Goal: Task Accomplishment & Management: Complete application form

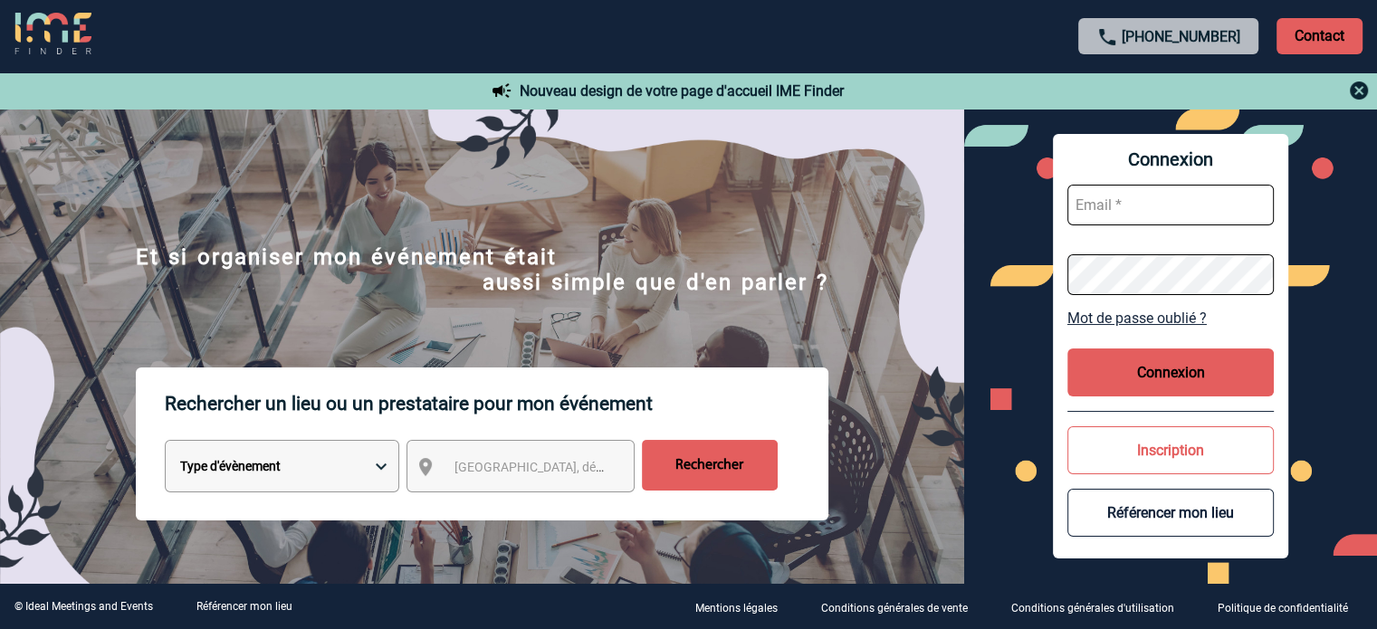
type input "eperiou@ime-groupe.com"
click at [1127, 373] on button "Connexion" at bounding box center [1170, 372] width 206 height 48
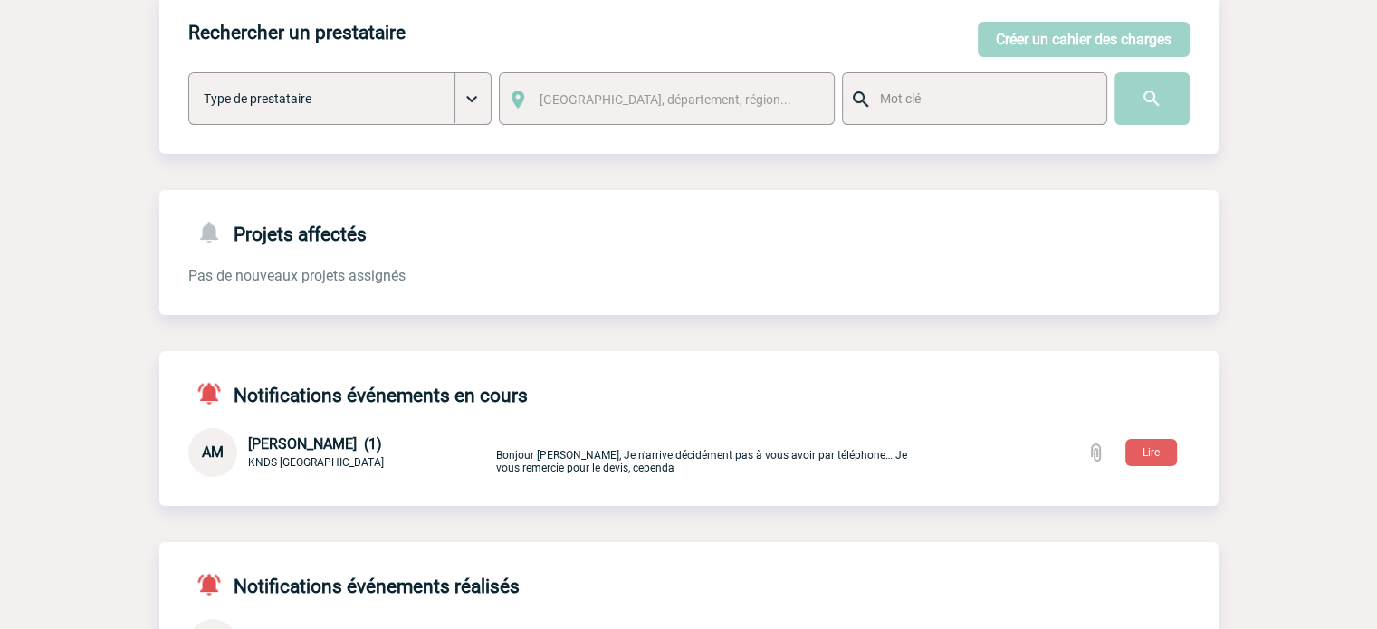
scroll to position [344, 0]
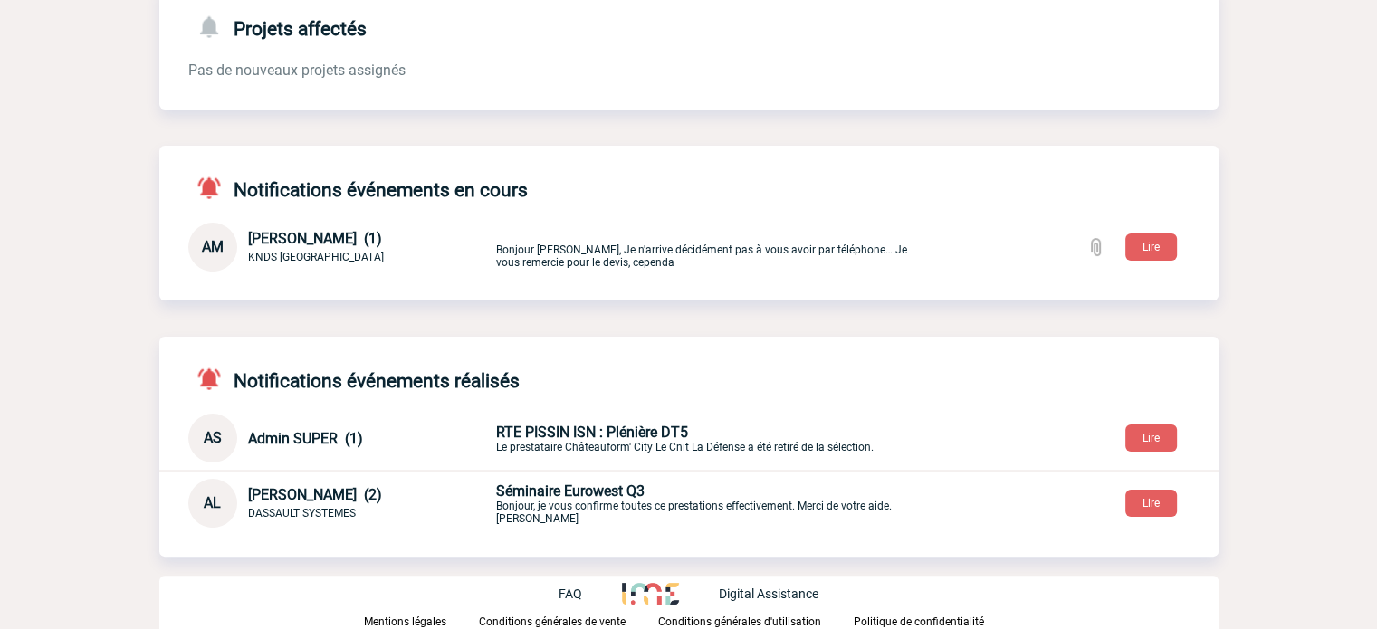
click at [771, 249] on p "Bonjour [PERSON_NAME], Je n'arrive décidément pas à vous avoir par téléphone… J…" at bounding box center [708, 247] width 425 height 43
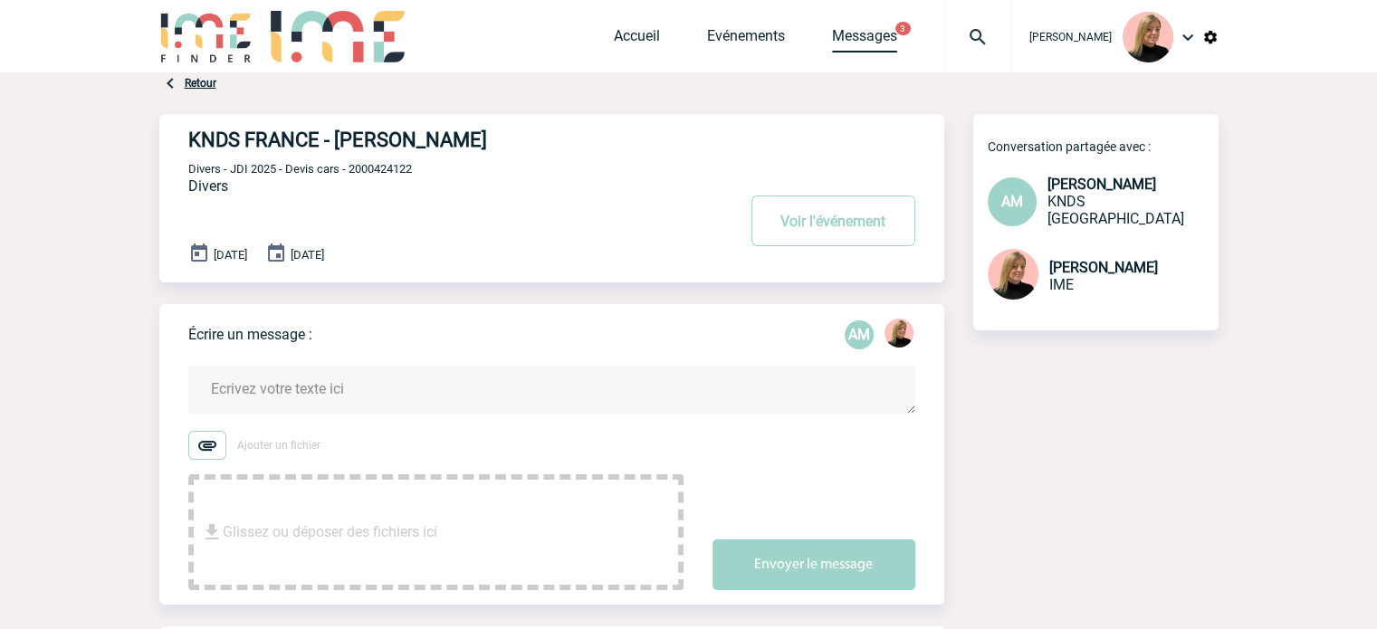
click at [863, 37] on link "Messages" at bounding box center [864, 39] width 65 height 25
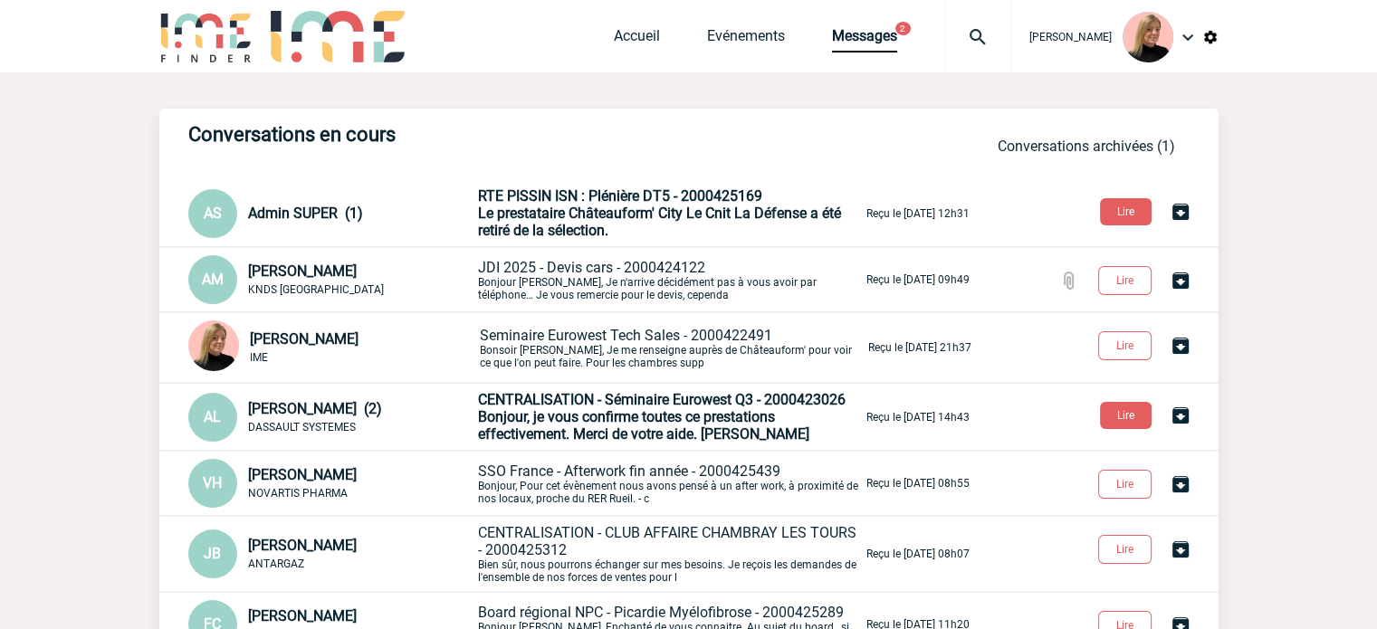
click at [648, 421] on span "Bonjour, je vous confirme toutes ce prestations effectivement. Merci de votre a…" at bounding box center [643, 425] width 331 height 34
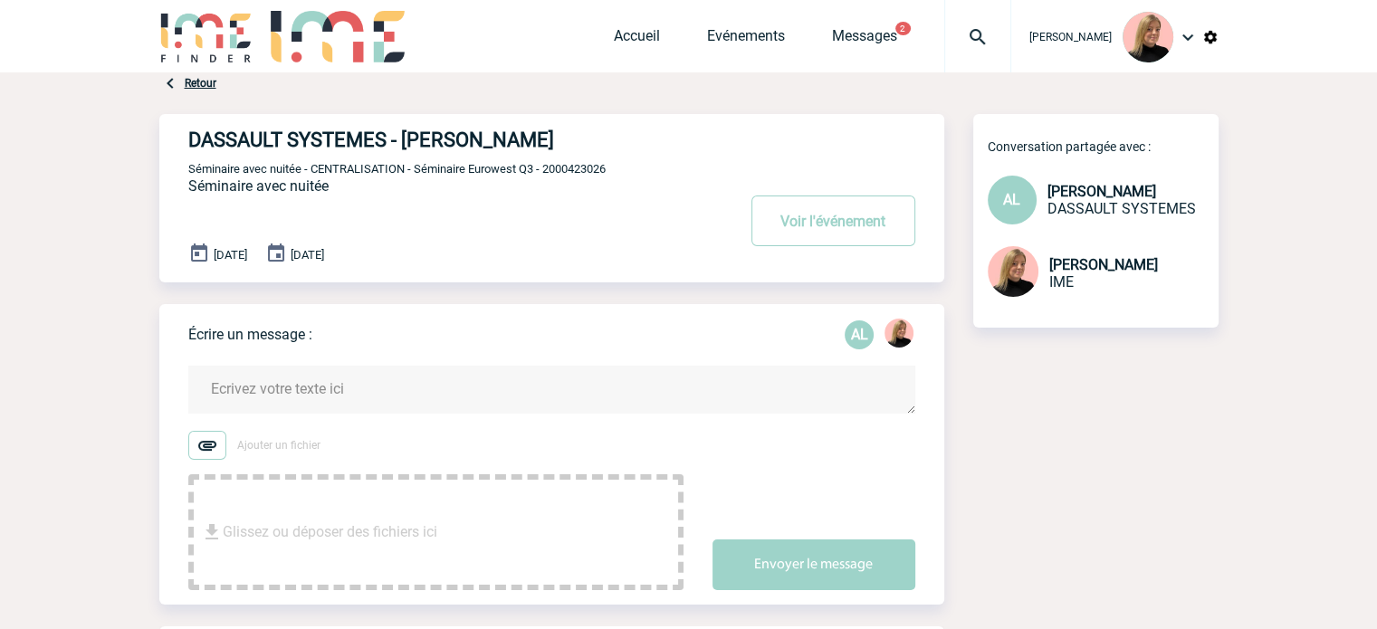
click at [910, 34] on button "2" at bounding box center [902, 29] width 15 height 14
click at [909, 34] on button "2" at bounding box center [902, 29] width 15 height 14
click at [897, 39] on link "Messages" at bounding box center [864, 39] width 65 height 25
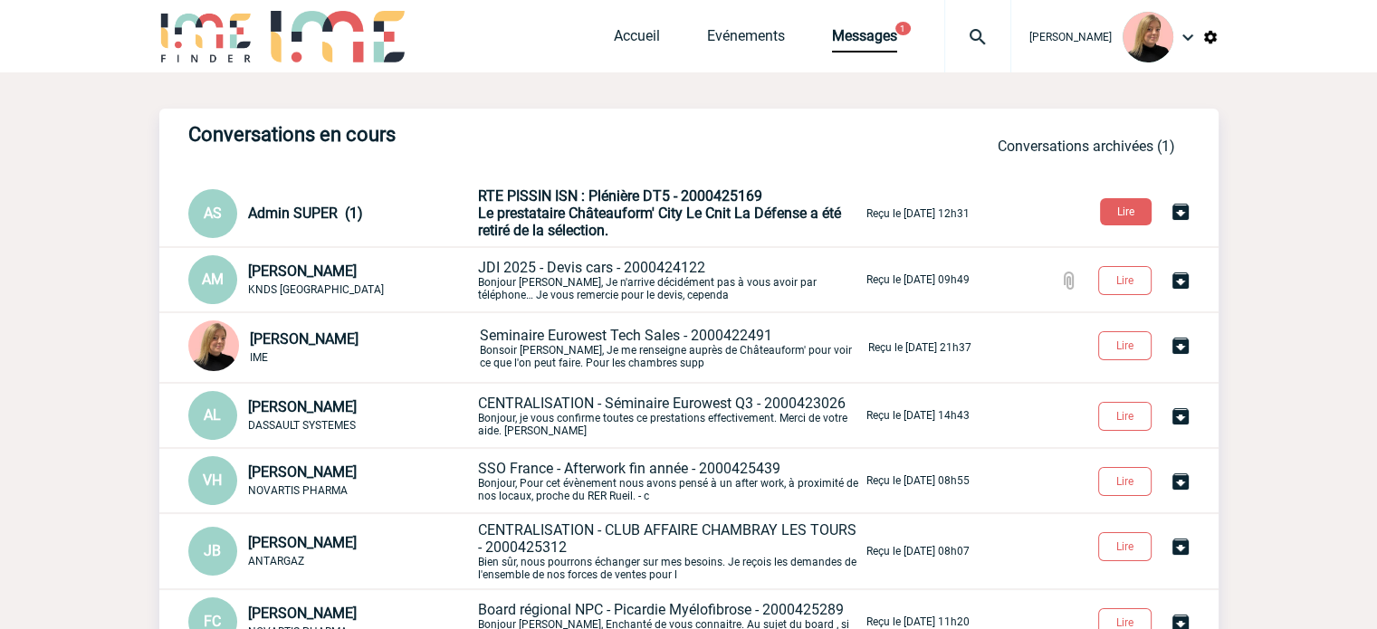
click at [683, 191] on span "RTE PISSIN ISN : Plénière DT5 - 2000425169" at bounding box center [620, 195] width 284 height 17
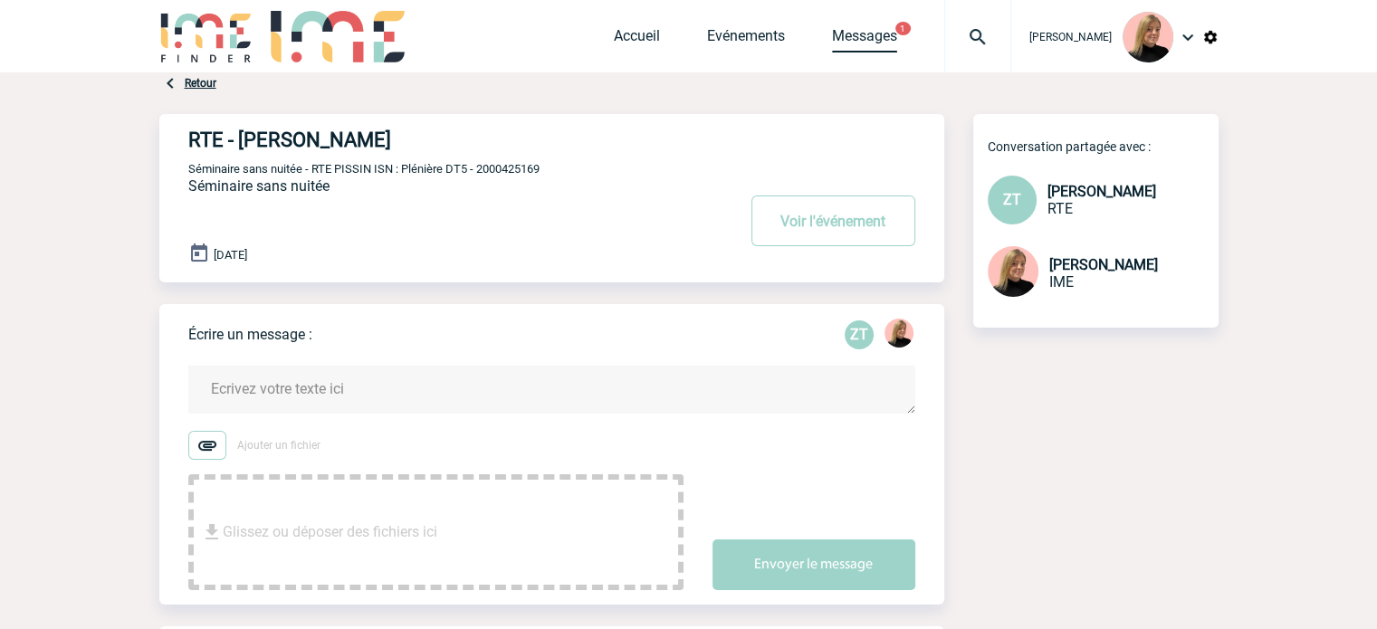
click at [876, 39] on link "Messages" at bounding box center [864, 39] width 65 height 25
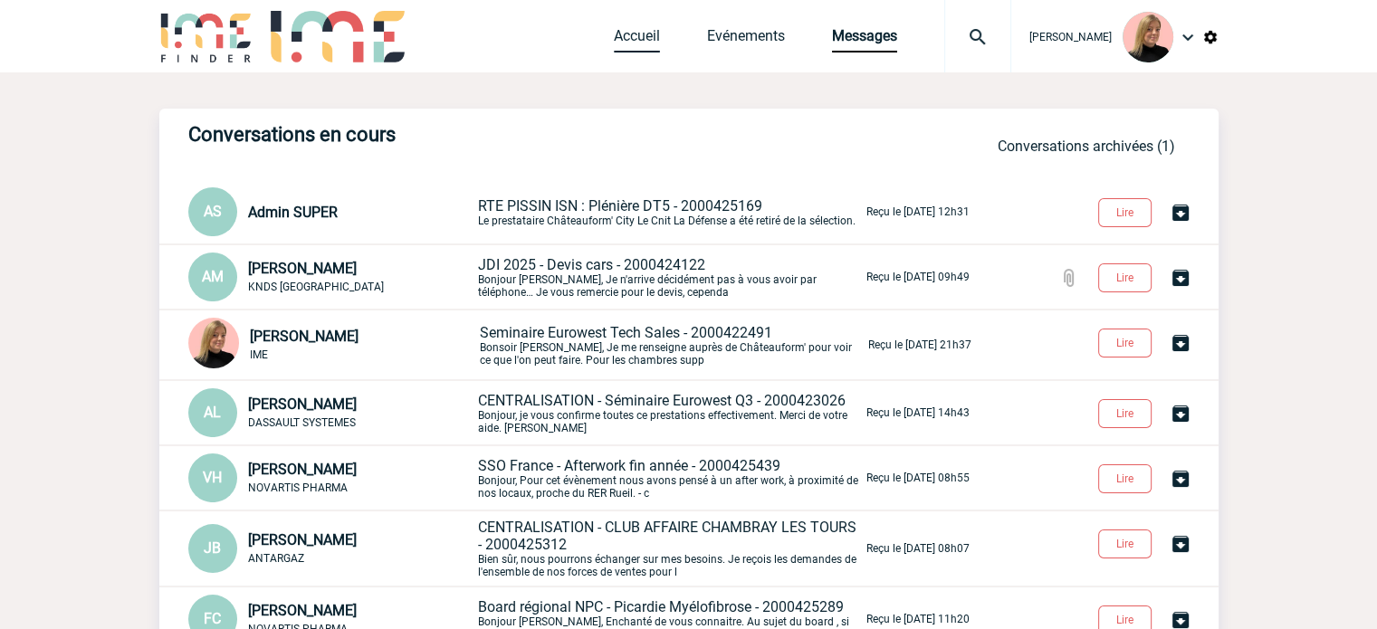
click at [624, 39] on link "Accueil" at bounding box center [637, 39] width 46 height 25
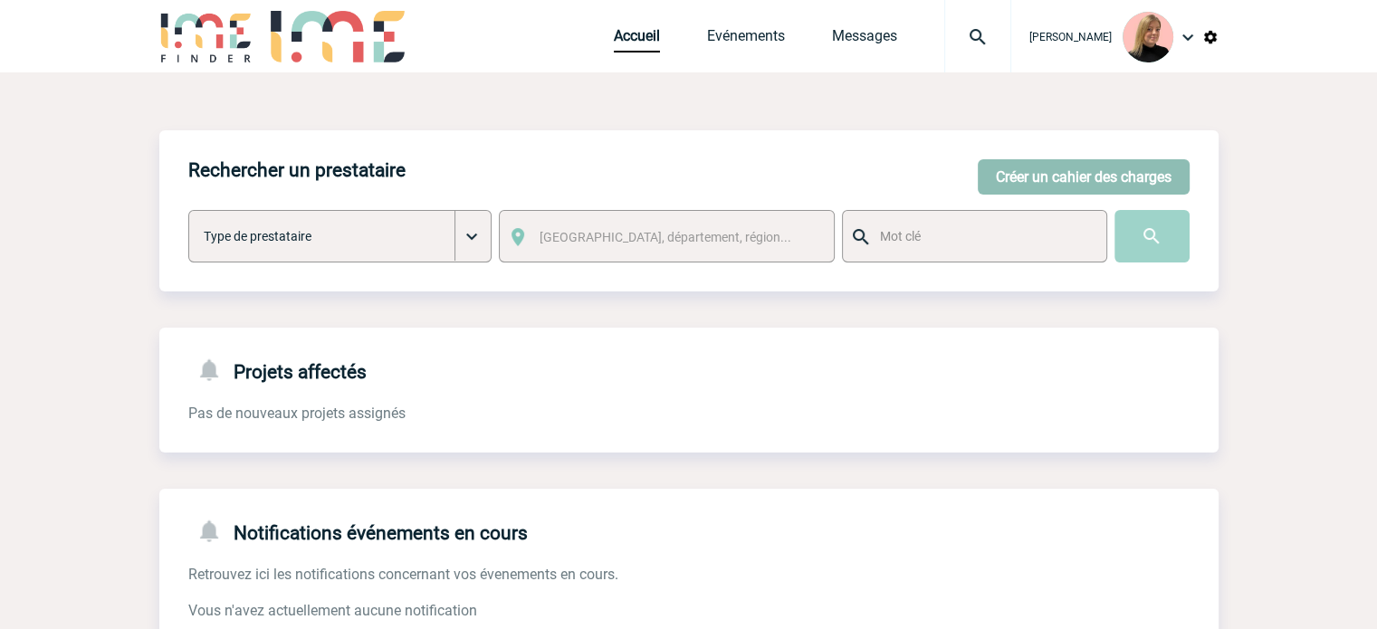
click at [1114, 162] on button "Créer un cahier des charges" at bounding box center [1083, 176] width 212 height 35
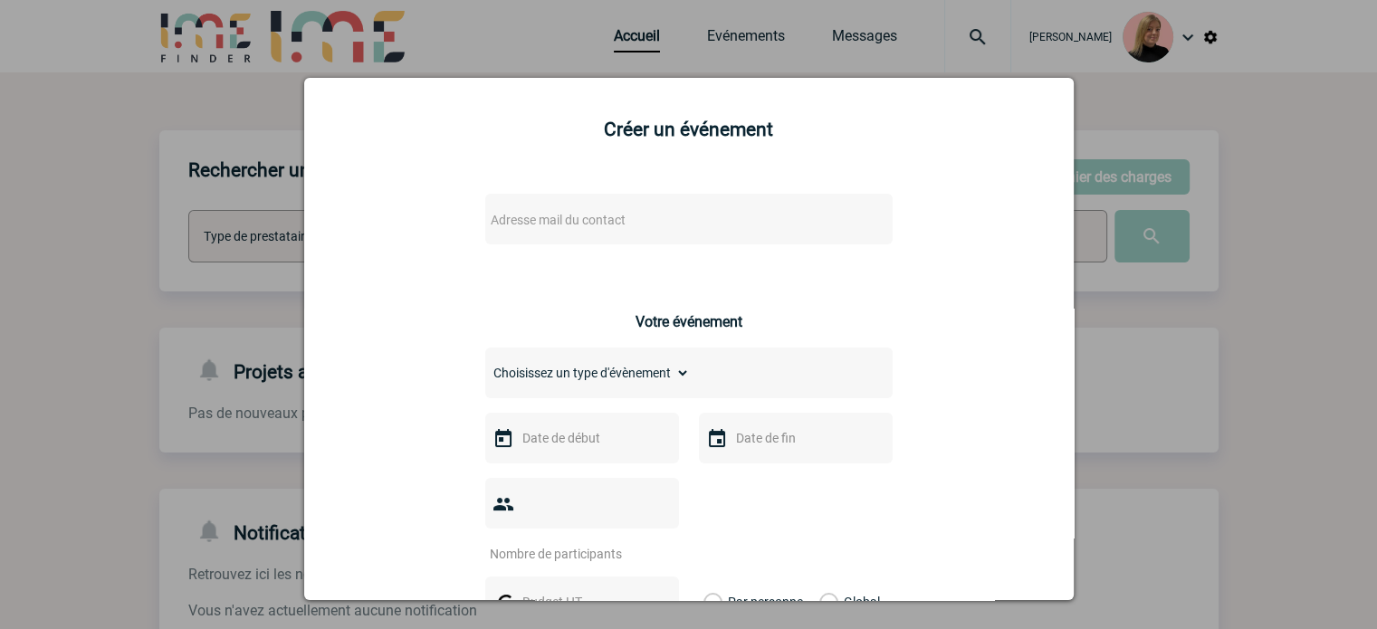
click at [697, 219] on span "Adresse mail du contact" at bounding box center [641, 219] width 317 height 25
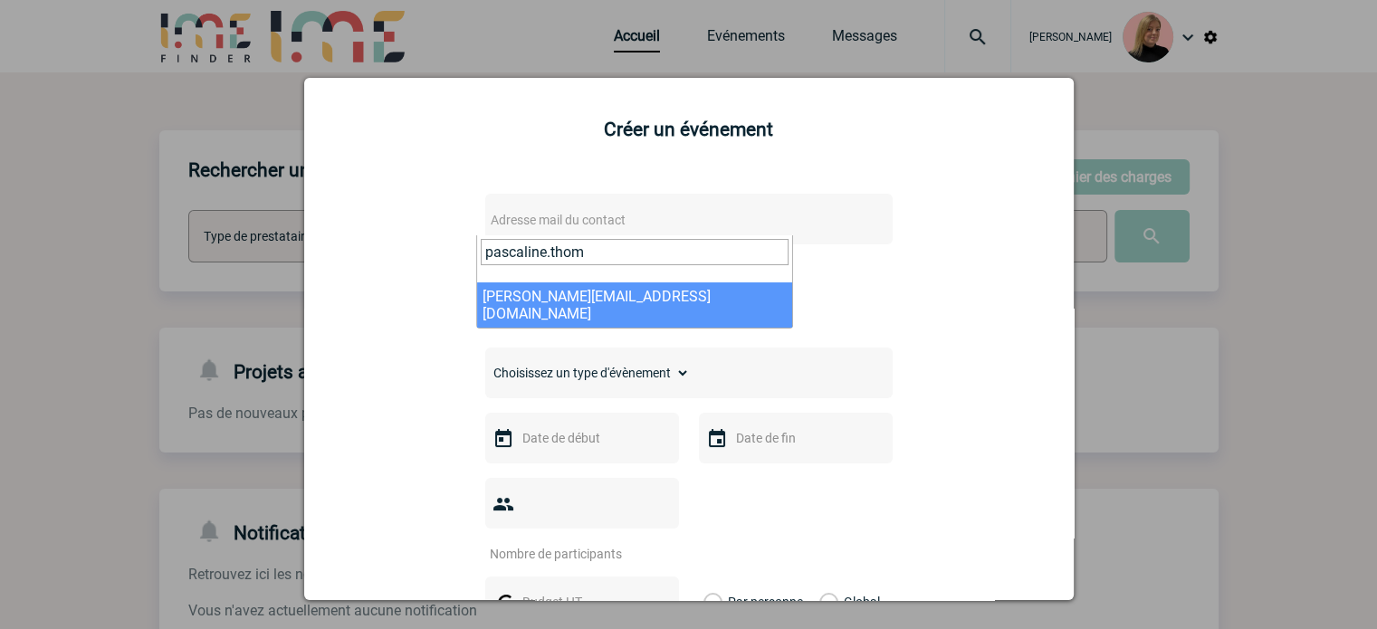
type input "pascaline.thom"
select select "130592"
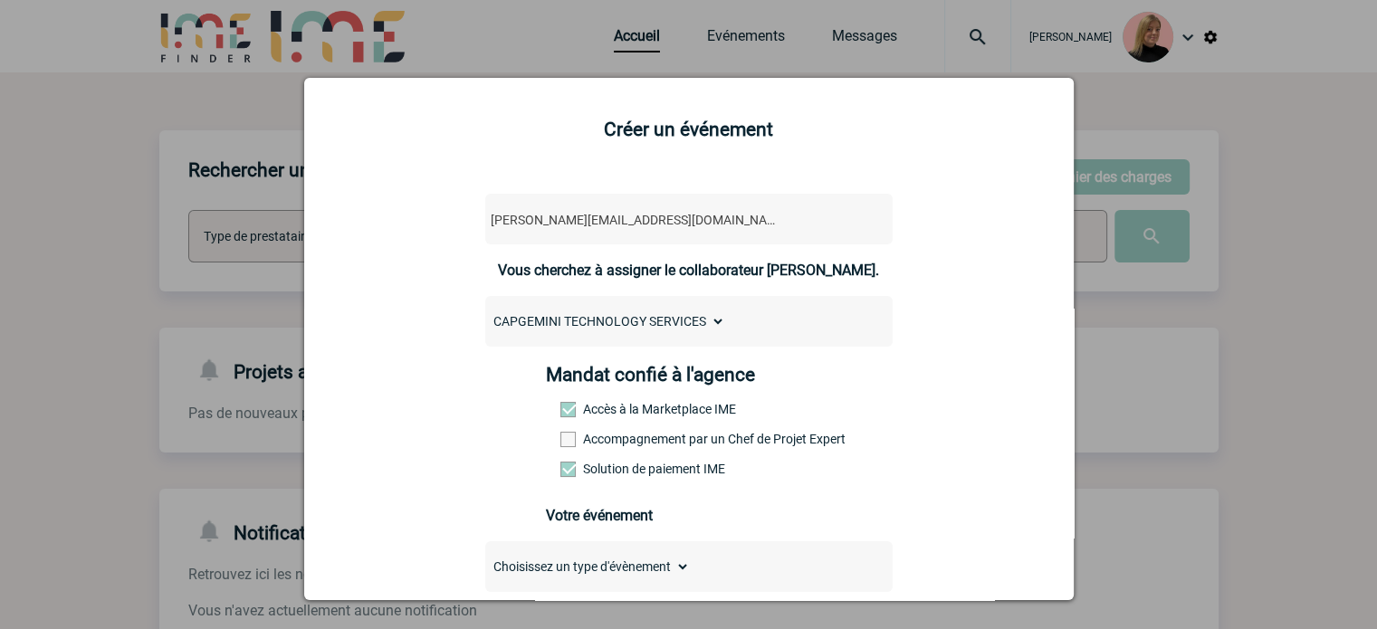
click at [584, 446] on label "Accompagnement par un Chef de Projet Expert" at bounding box center [600, 439] width 80 height 14
click at [0, 0] on input "Accompagnement par un Chef de Projet Expert" at bounding box center [0, 0] width 0 height 0
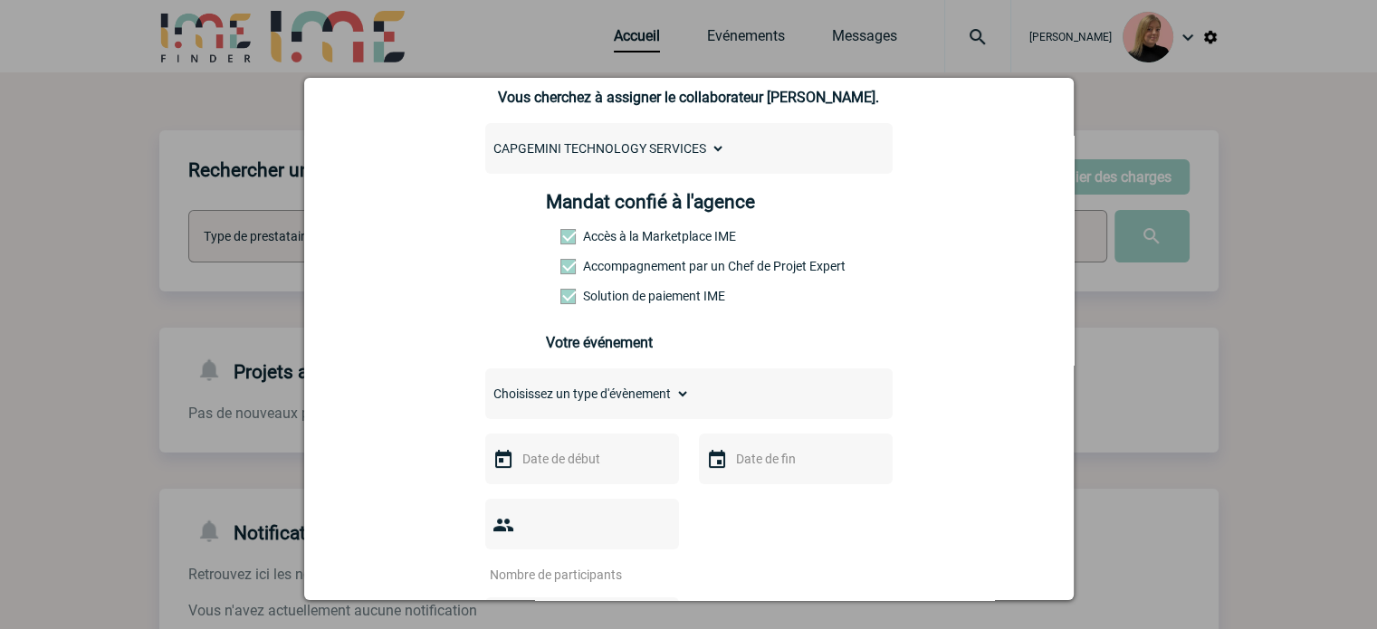
scroll to position [181, 0]
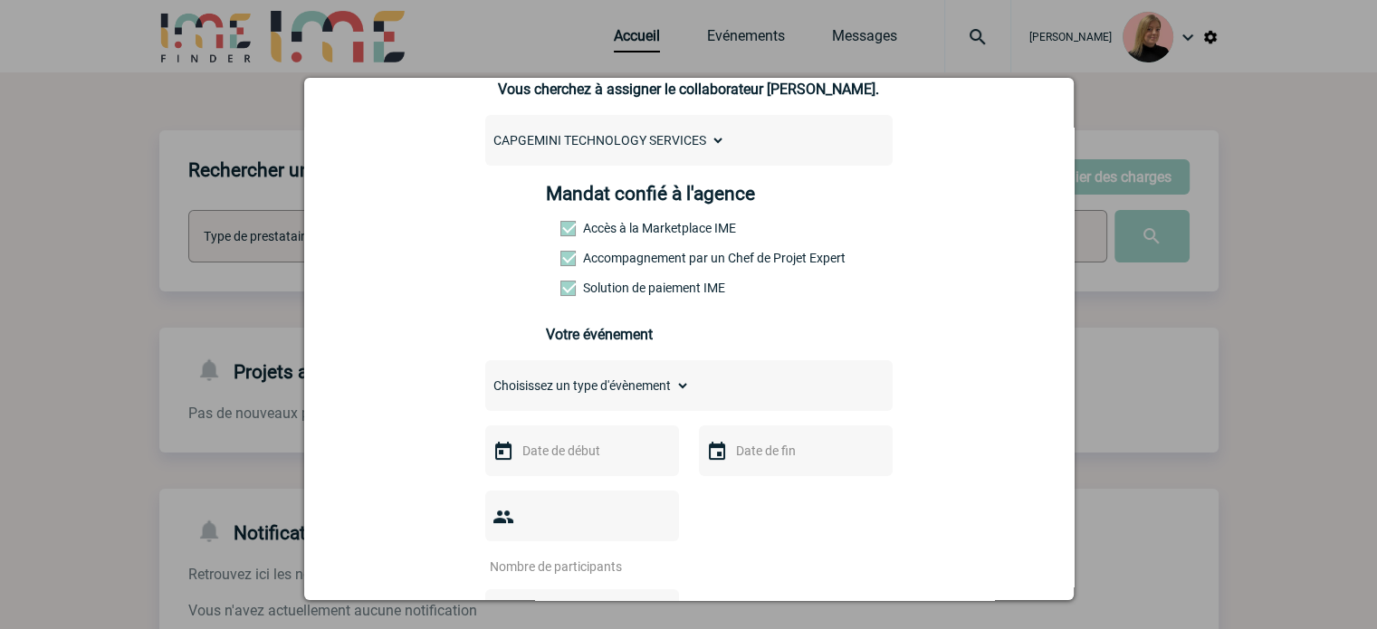
click at [631, 397] on select "Choisissez un type d'évènement Séminaire avec nuitée Séminaire sans nuitée Repa…" at bounding box center [587, 385] width 205 height 25
select select "4"
click at [485, 378] on select "Choisissez un type d'évènement Séminaire avec nuitée Séminaire sans nuitée Repa…" at bounding box center [587, 385] width 205 height 25
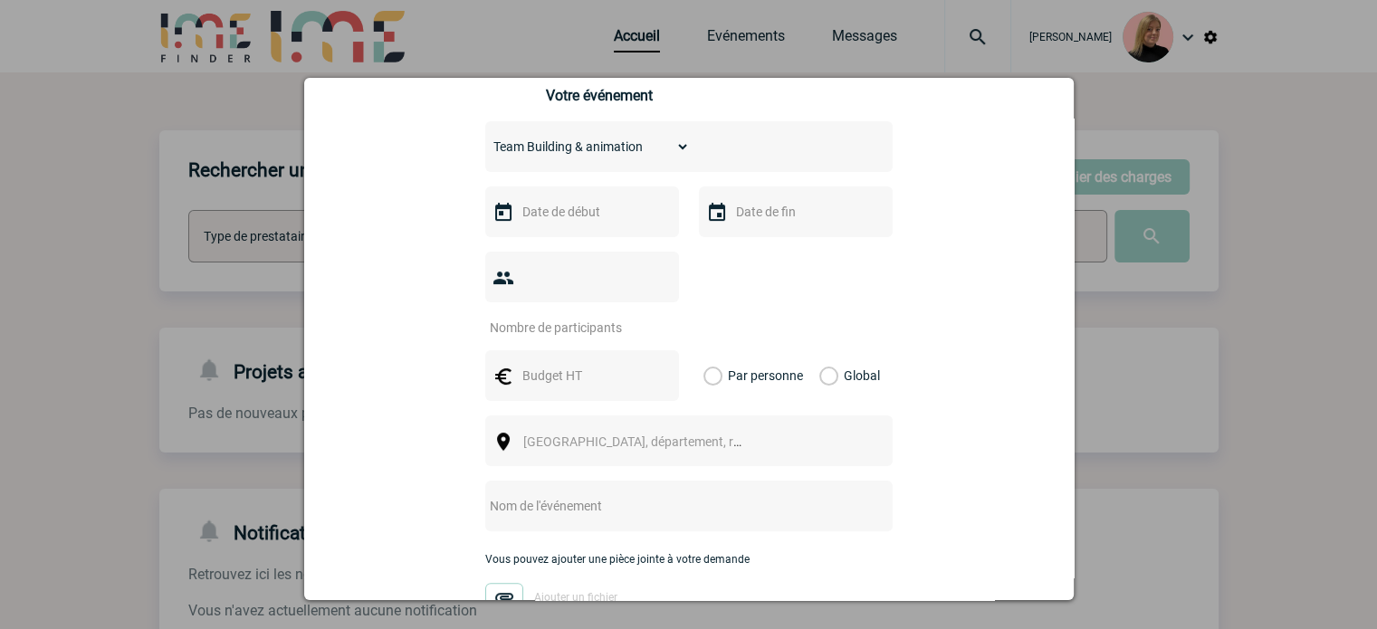
scroll to position [453, 0]
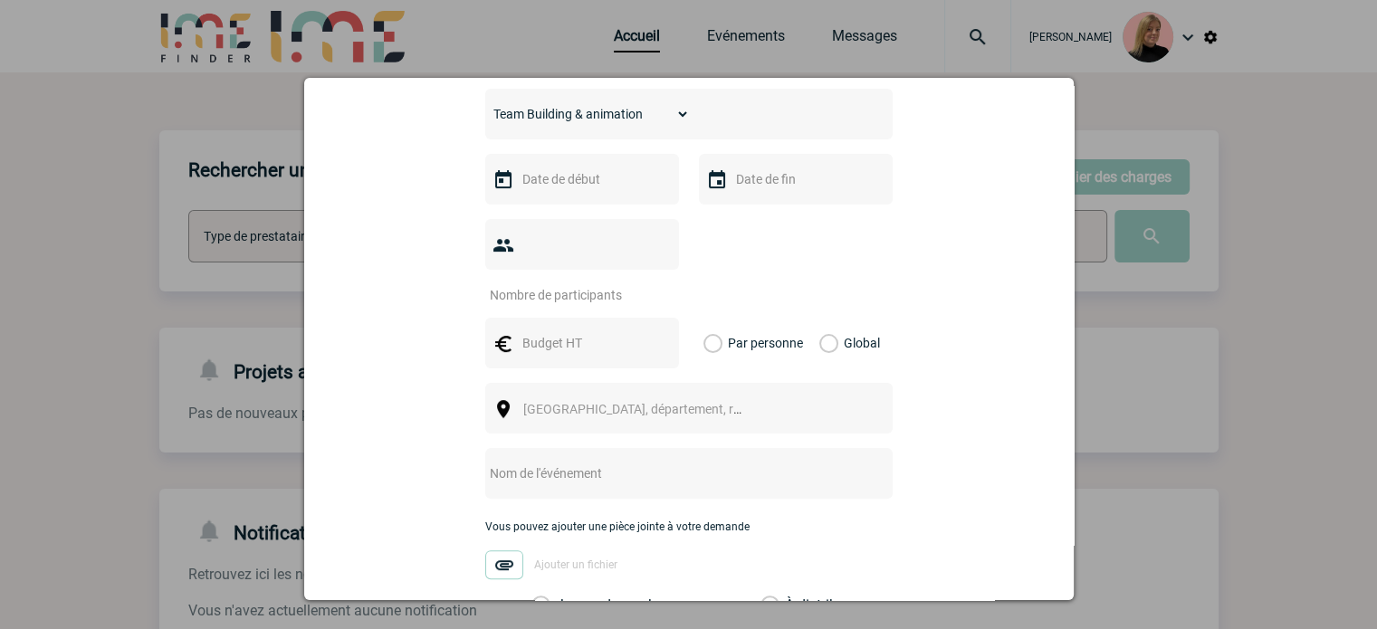
click at [581, 188] on input "text" at bounding box center [580, 179] width 125 height 24
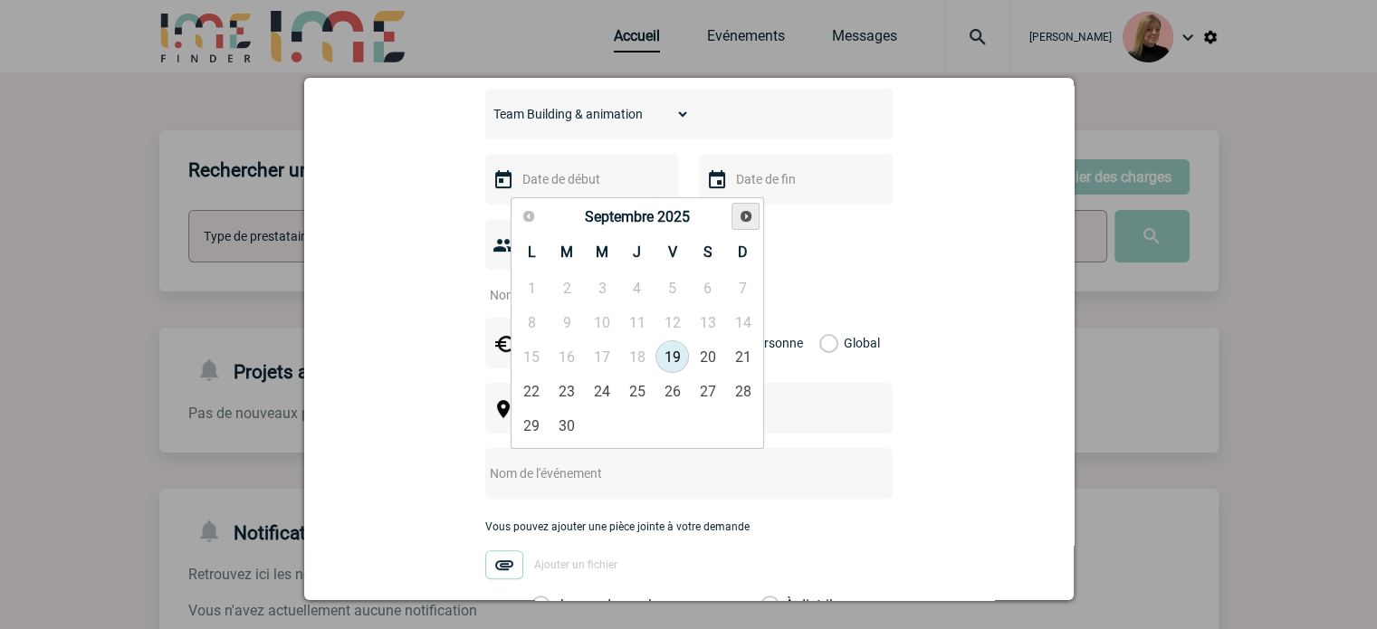
click at [756, 218] on link "Suivant" at bounding box center [745, 217] width 28 height 28
click at [634, 434] on link "27" at bounding box center [636, 425] width 33 height 33
type input "[DATE]"
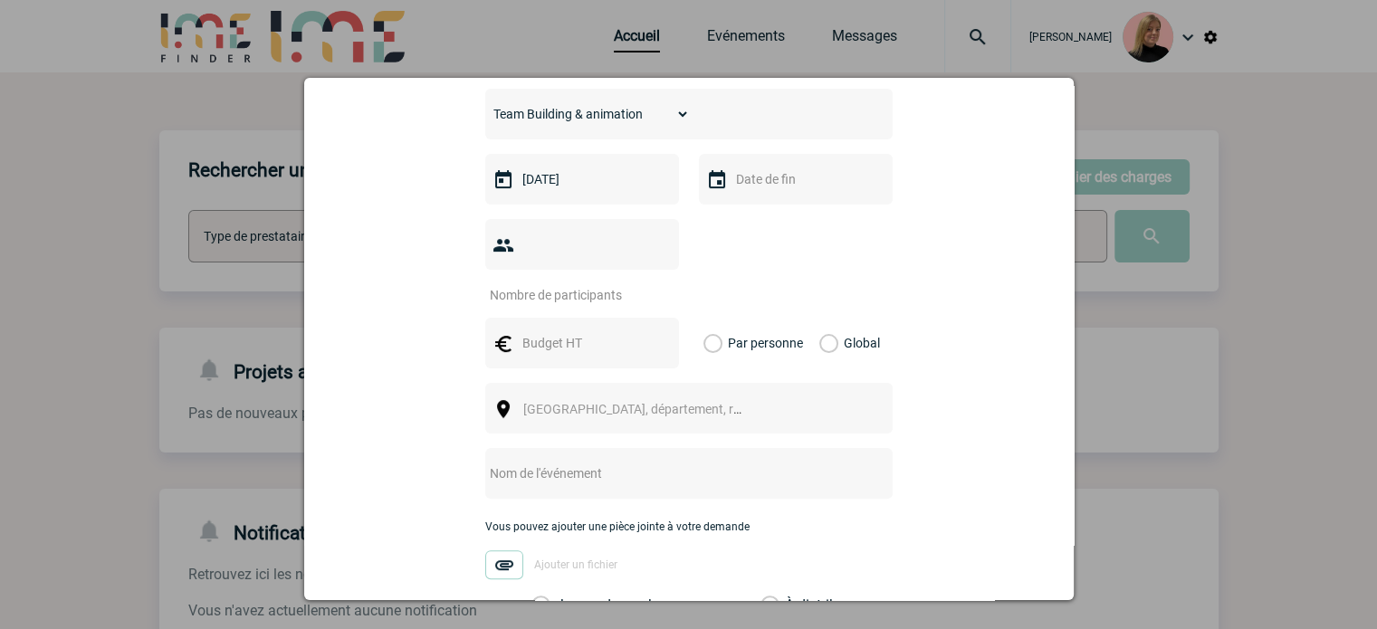
click at [572, 283] on input "number" at bounding box center [570, 295] width 170 height 24
type input "30"
click at [832, 318] on div "Global" at bounding box center [846, 343] width 61 height 51
click at [820, 318] on label "Global" at bounding box center [825, 343] width 12 height 51
click at [0, 0] on input "Global" at bounding box center [0, 0] width 0 height 0
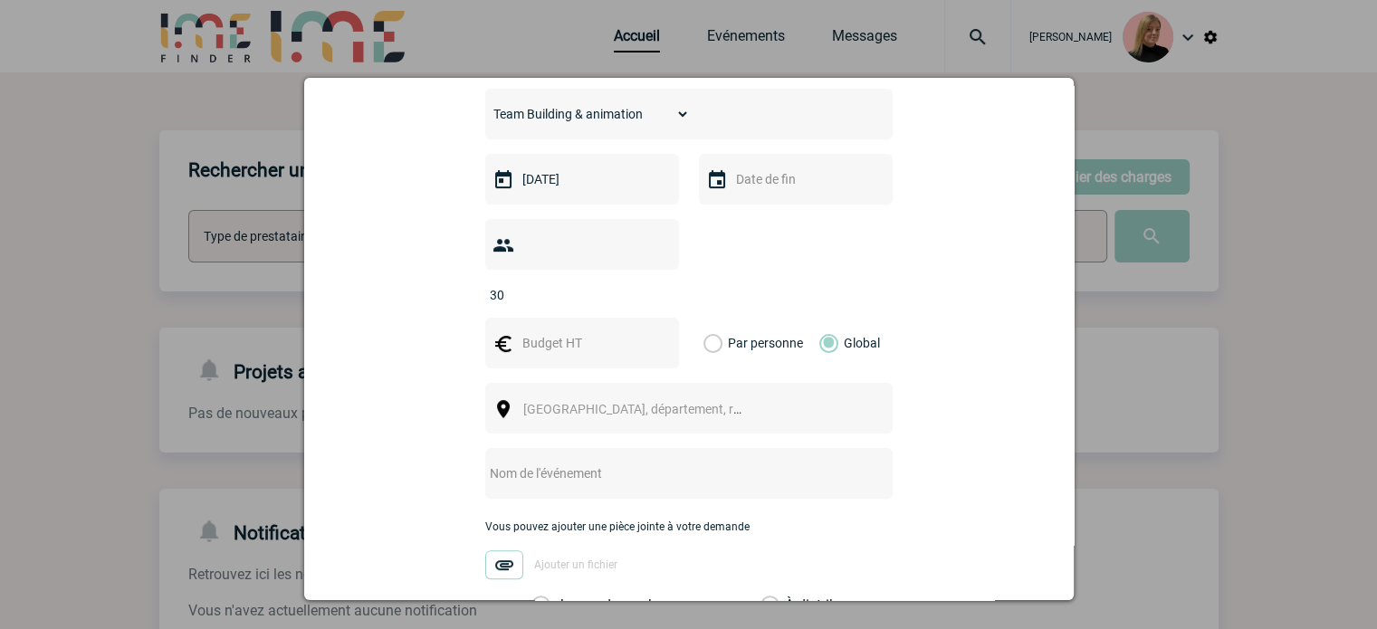
click at [536, 331] on input "text" at bounding box center [580, 343] width 125 height 24
type input "3000"
drag, startPoint x: 513, startPoint y: 397, endPoint x: 529, endPoint y: 395, distance: 15.5
click at [526, 395] on div "[GEOGRAPHIC_DATA], département, région..." at bounding box center [688, 408] width 407 height 51
click at [539, 396] on span "[GEOGRAPHIC_DATA], département, région..." at bounding box center [640, 408] width 249 height 25
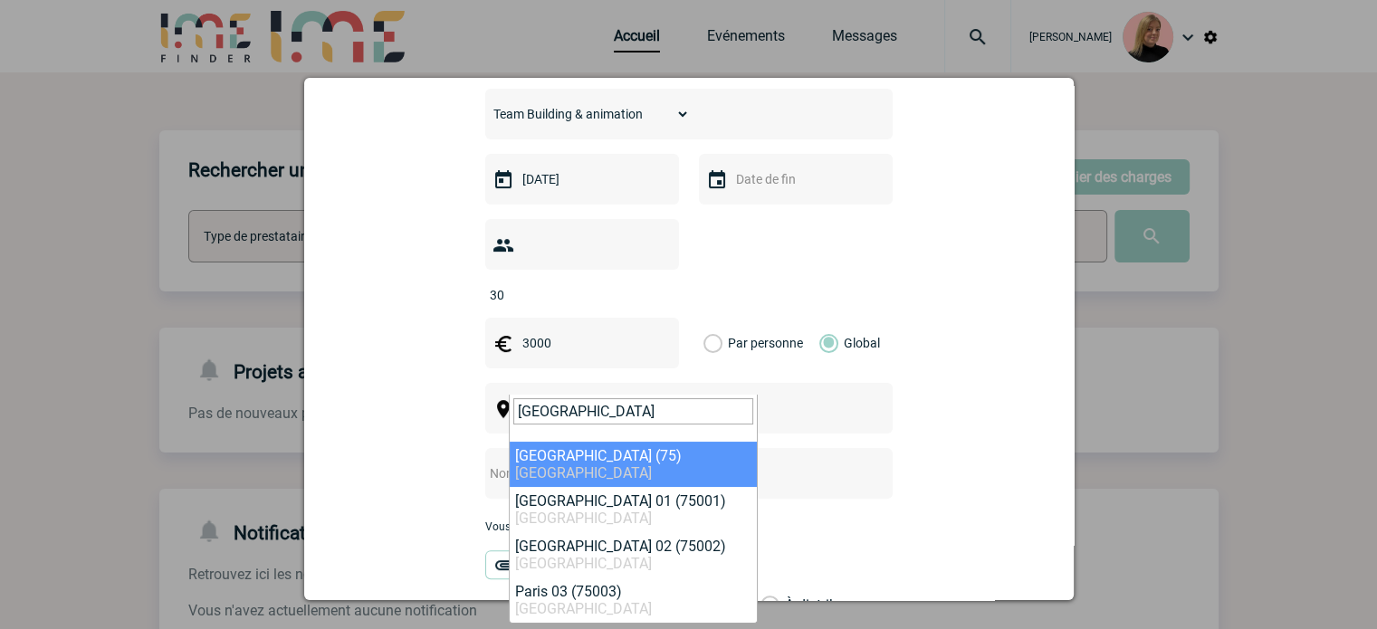
type input "[GEOGRAPHIC_DATA]"
select select "3"
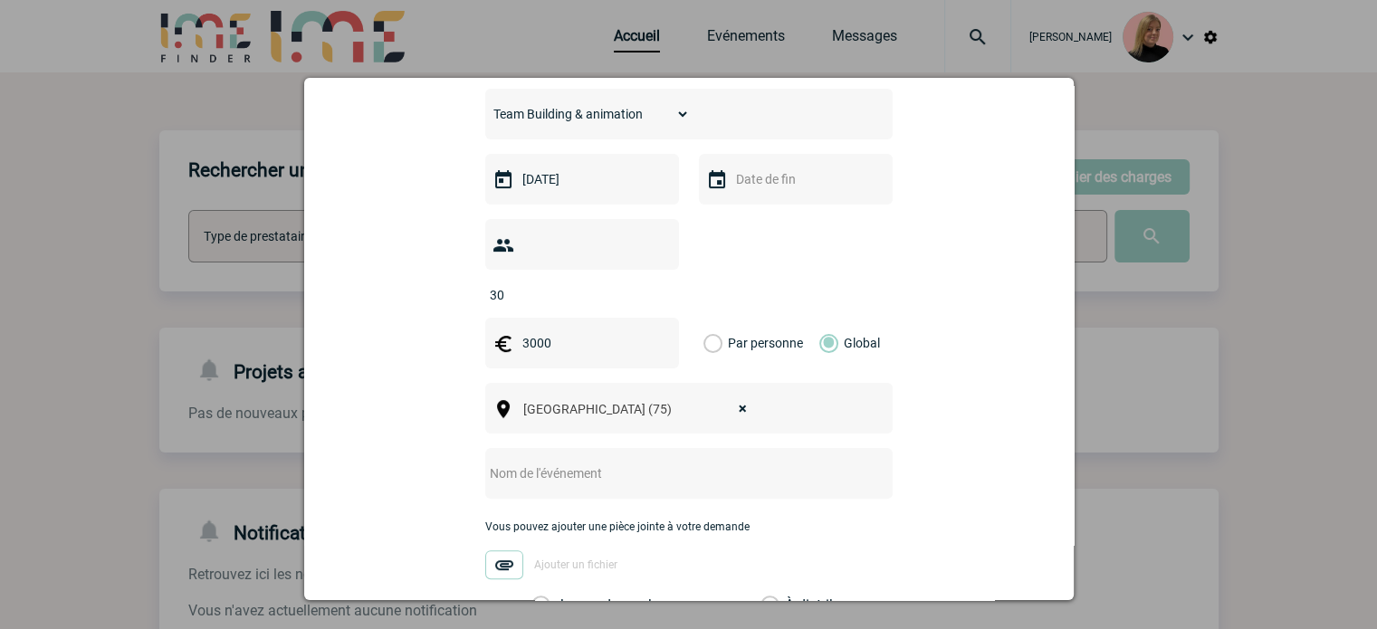
click at [618, 462] on input "text" at bounding box center [664, 474] width 359 height 24
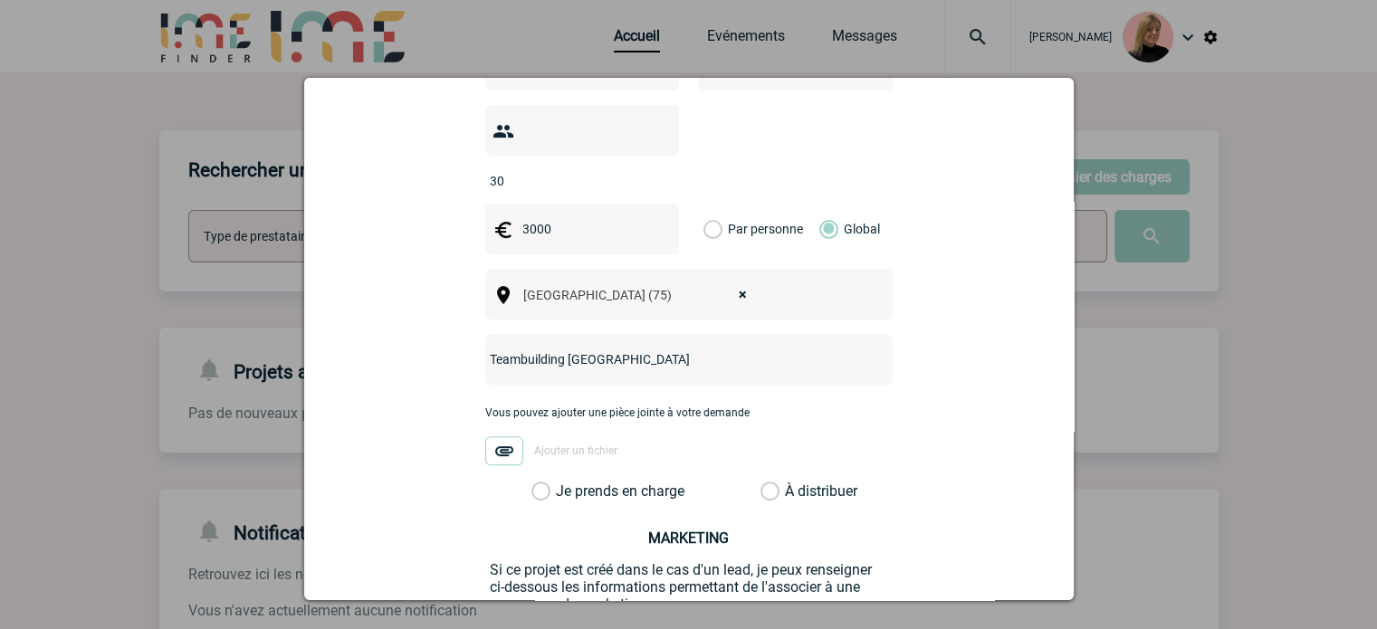
scroll to position [634, 0]
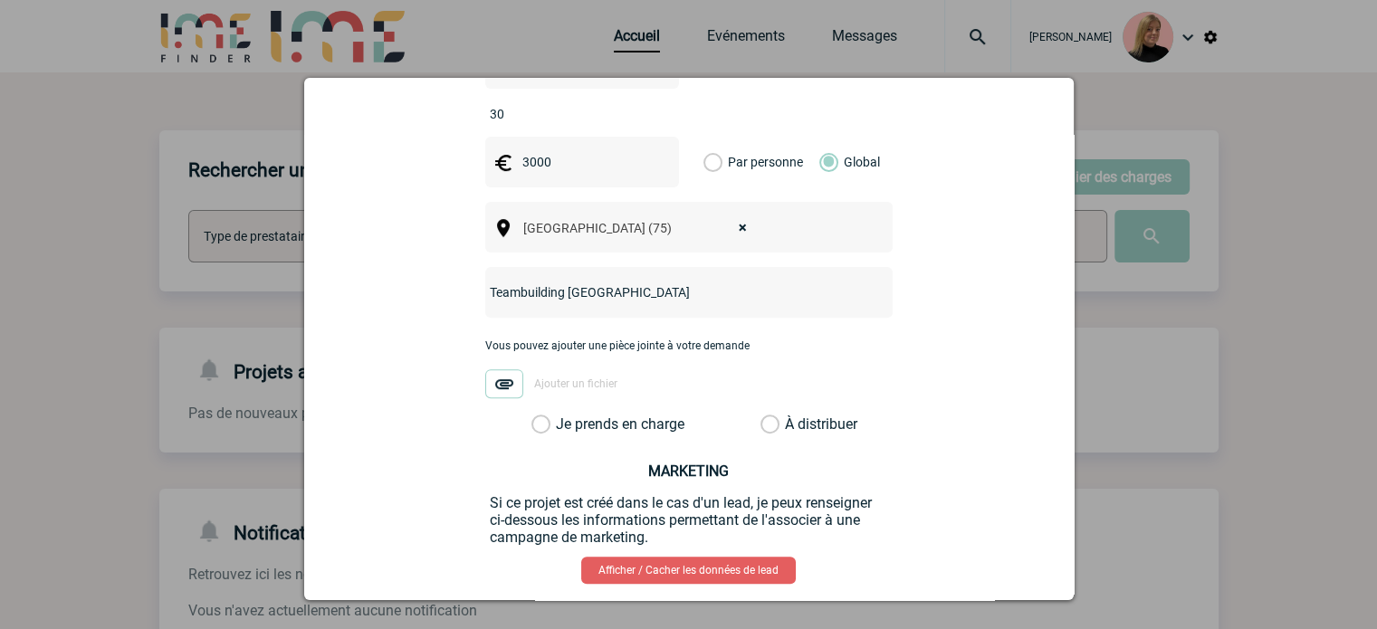
type input "Teambuilding [GEOGRAPHIC_DATA]"
click at [562, 415] on label "Je prends en charge" at bounding box center [546, 424] width 31 height 18
click at [0, 0] on input "Je prends en charge" at bounding box center [0, 0] width 0 height 0
click at [775, 606] on button "Valider" at bounding box center [777, 631] width 136 height 51
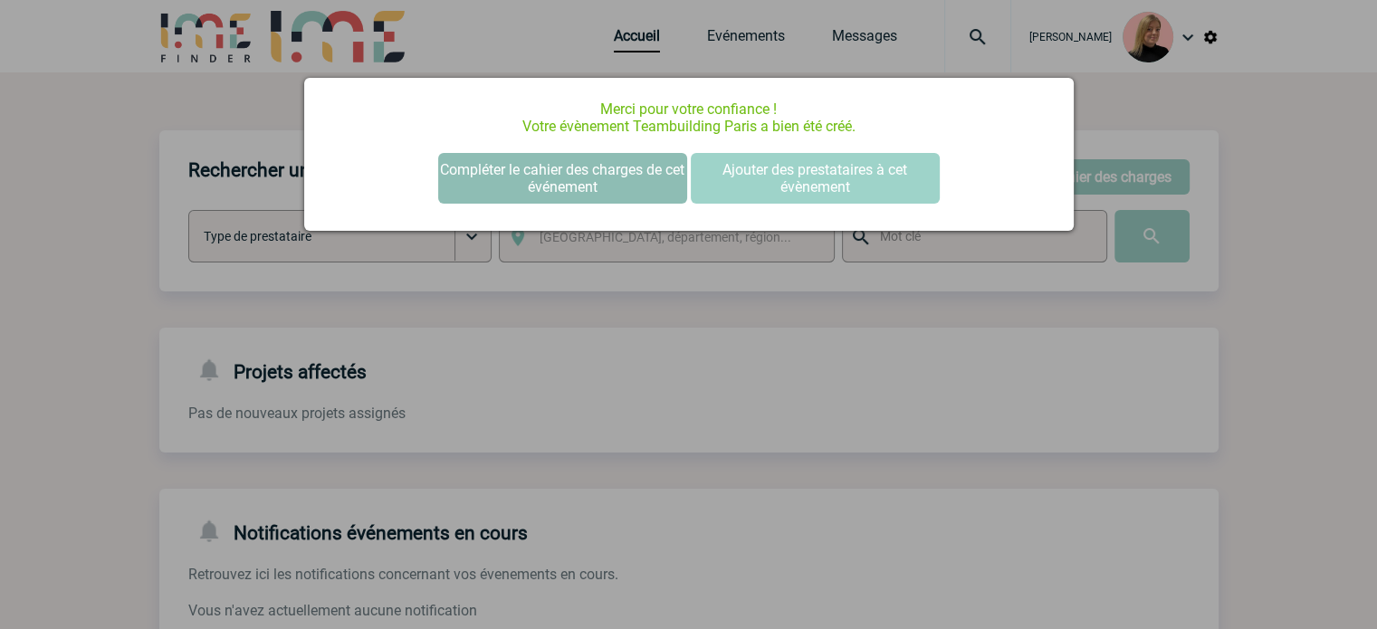
click at [506, 169] on button "Compléter le cahier des charges de cet événement" at bounding box center [562, 178] width 249 height 51
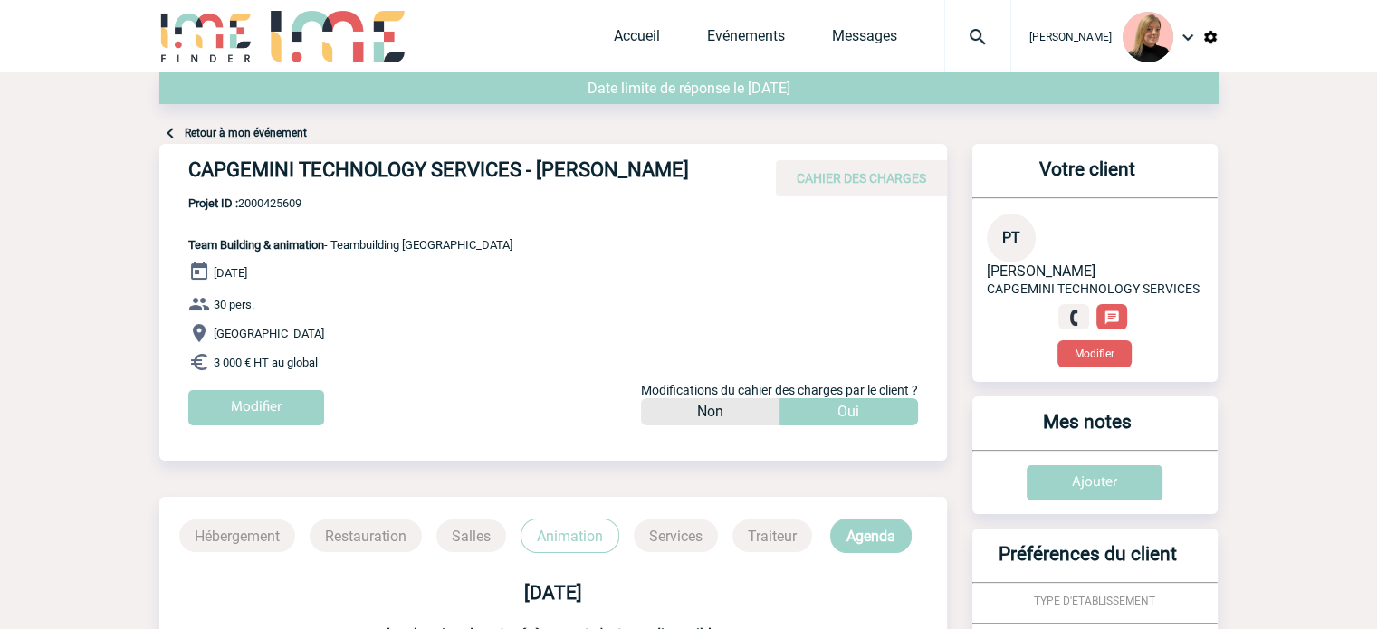
click at [192, 168] on h4 "CAPGEMINI TECHNOLOGY SERVICES - [PERSON_NAME]" at bounding box center [459, 173] width 543 height 31
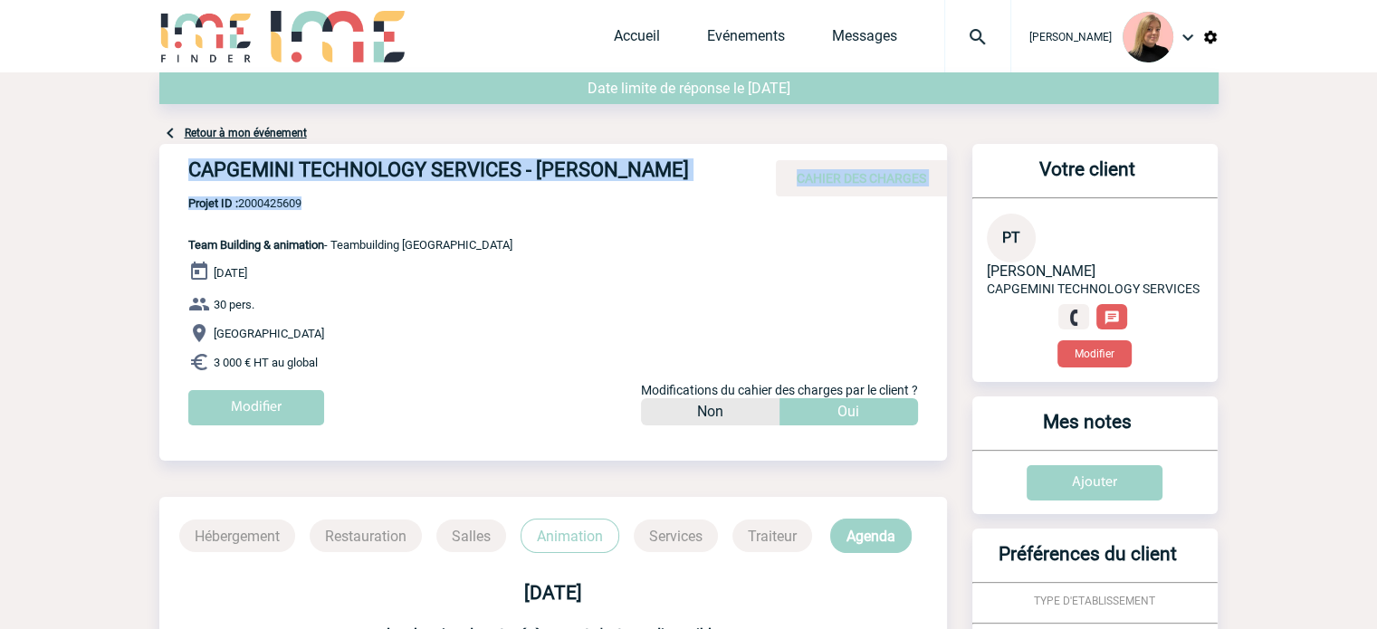
drag, startPoint x: 188, startPoint y: 168, endPoint x: 395, endPoint y: 215, distance: 212.5
click at [395, 215] on div "CAPGEMINI TECHNOLOGY SERVICES - [PERSON_NAME] CAHIER DES CHARGES CAPGEMINI TECH…" at bounding box center [552, 291] width 787 height 295
click at [318, 187] on h4 "CAPGEMINI TECHNOLOGY SERVICES - [PERSON_NAME]" at bounding box center [459, 173] width 543 height 31
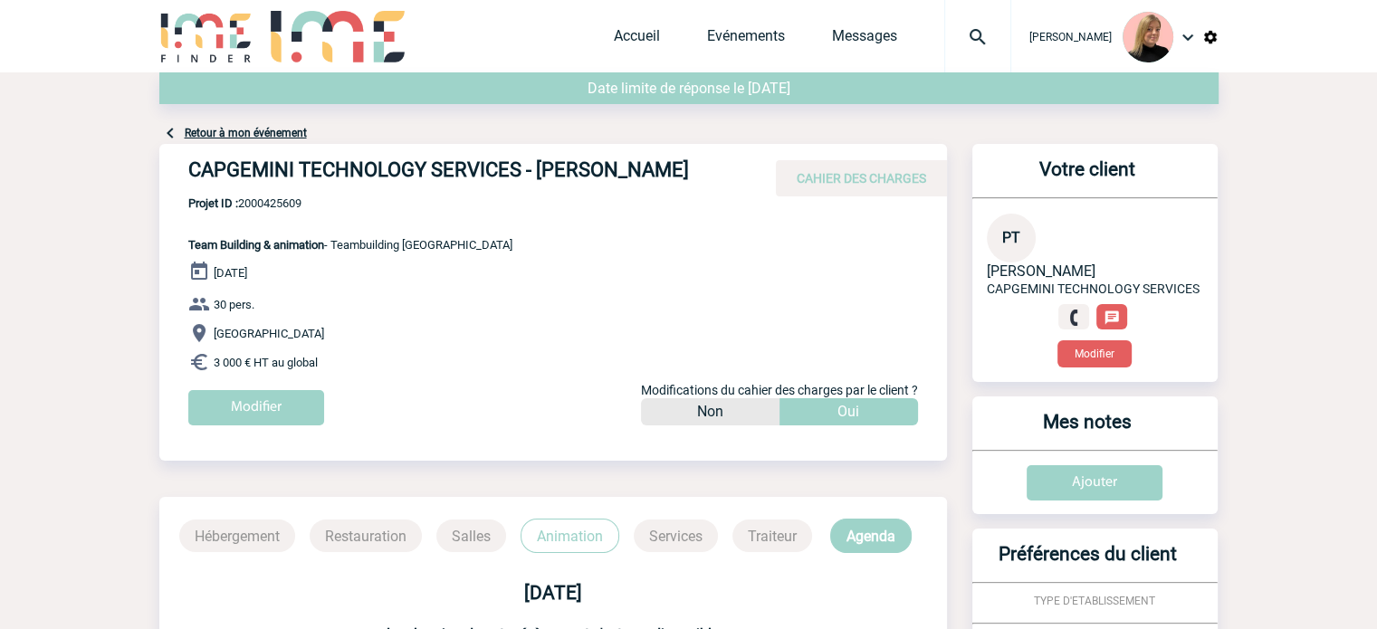
drag, startPoint x: 187, startPoint y: 173, endPoint x: 322, endPoint y: 194, distance: 136.4
click at [322, 189] on h4 "CAPGEMINI TECHNOLOGY SERVICES - Pascaline THOMASSET" at bounding box center [459, 173] width 543 height 31
click at [271, 210] on span "Projet ID : 2000425609" at bounding box center [350, 203] width 324 height 14
copy span "2000425609"
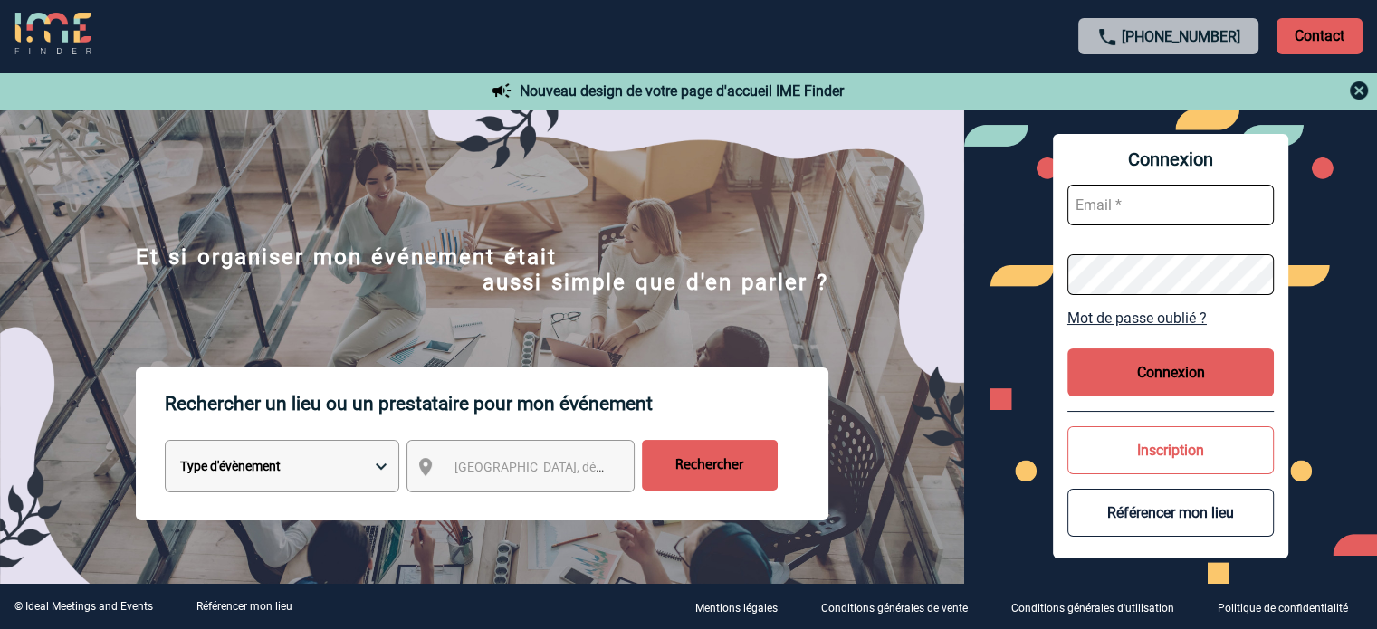
type input "eperiou@ime-groupe.com"
click at [1101, 383] on button "Connexion" at bounding box center [1170, 372] width 206 height 48
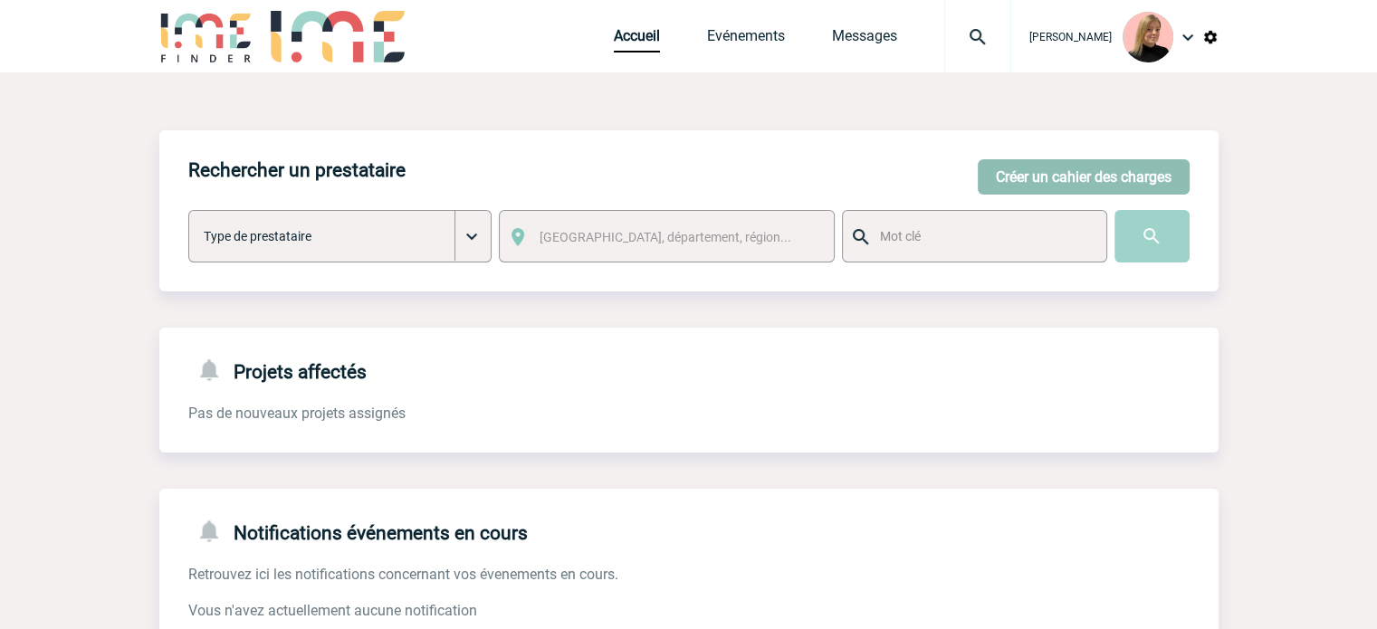
click at [1119, 170] on button "Créer un cahier des charges" at bounding box center [1083, 176] width 212 height 35
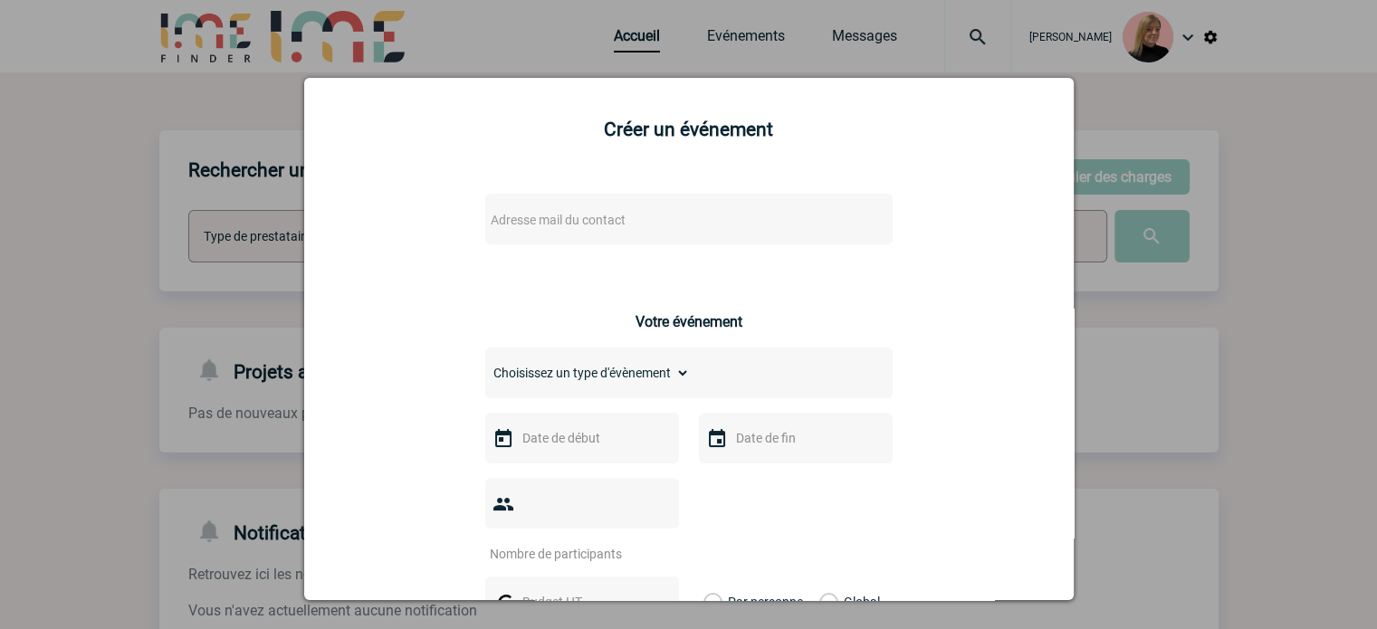
drag, startPoint x: 680, startPoint y: 196, endPoint x: 680, endPoint y: 211, distance: 14.5
click at [680, 205] on div "Adresse mail du contact" at bounding box center [688, 219] width 407 height 51
click at [680, 215] on span "Adresse mail du contact" at bounding box center [641, 219] width 317 height 25
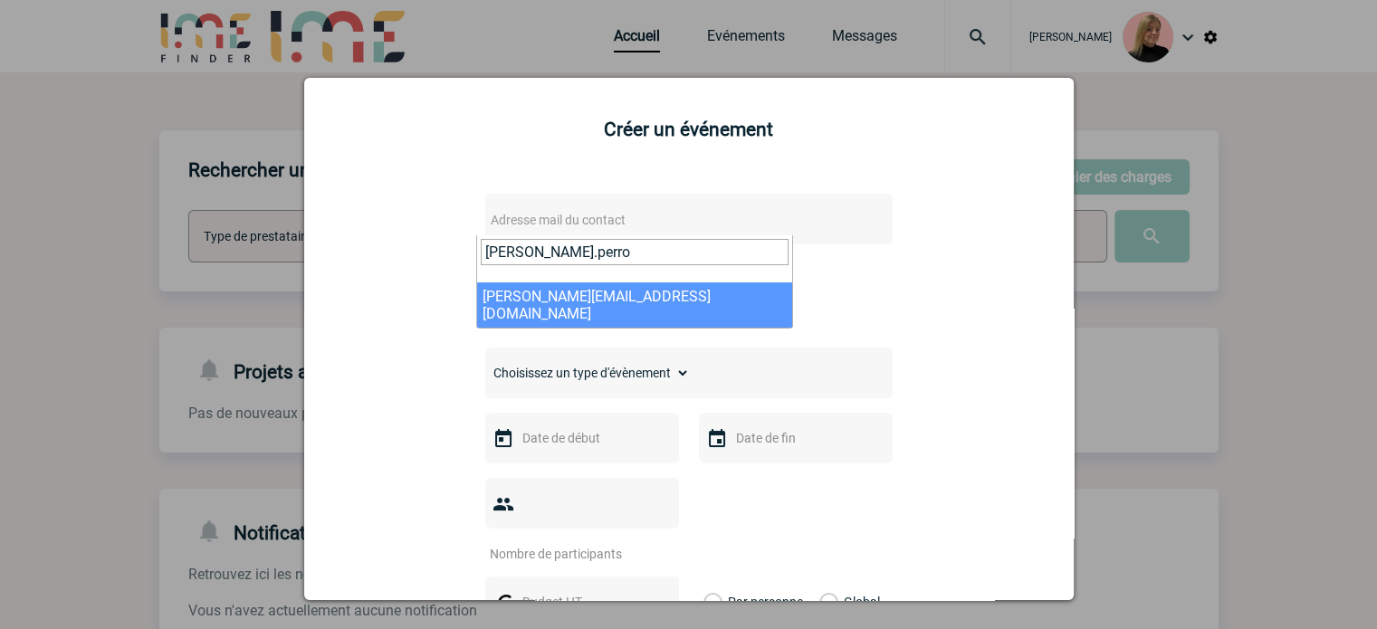
type input "[PERSON_NAME].perro"
select select "112746"
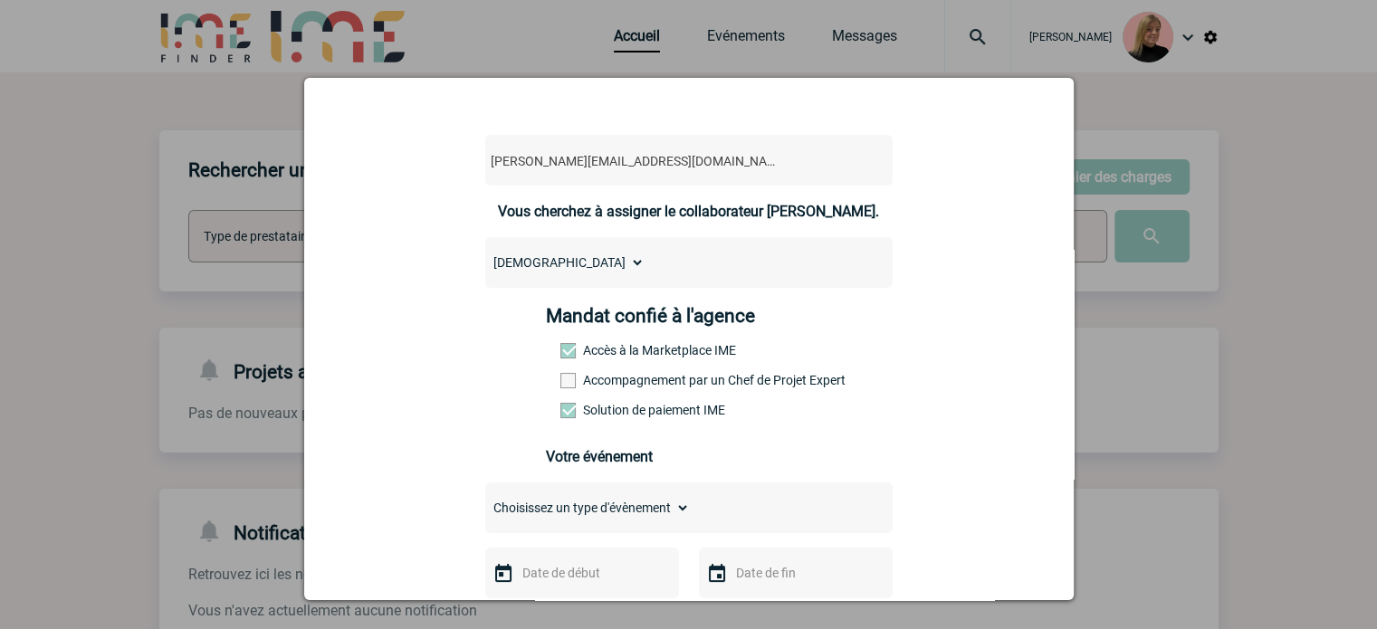
scroll to position [91, 0]
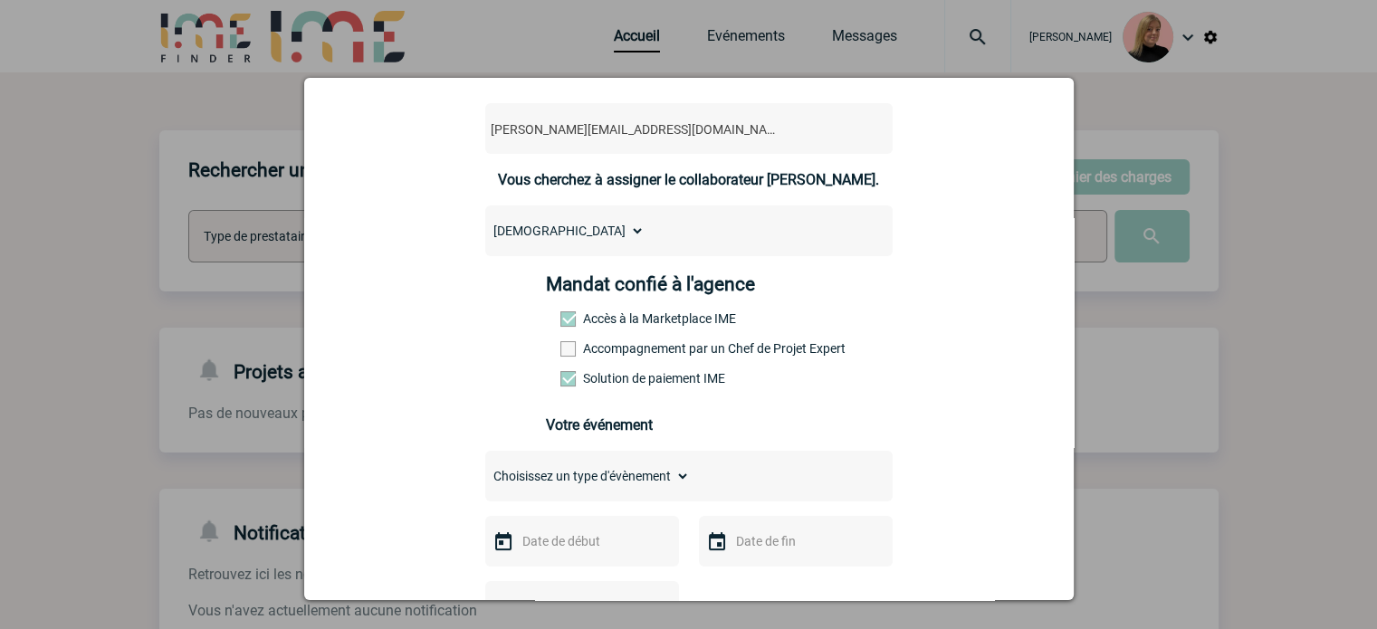
drag, startPoint x: 634, startPoint y: 338, endPoint x: 634, endPoint y: 354, distance: 15.4
click at [634, 343] on div "Mandat confié à l'agence Accès à la Marketplace IME Accompagnement par un Chef …" at bounding box center [688, 336] width 285 height 126
click at [634, 356] on label "Accompagnement par un Chef de Projet Expert" at bounding box center [600, 348] width 80 height 14
click at [0, 0] on input "Accompagnement par un Chef de Projet Expert" at bounding box center [0, 0] width 0 height 0
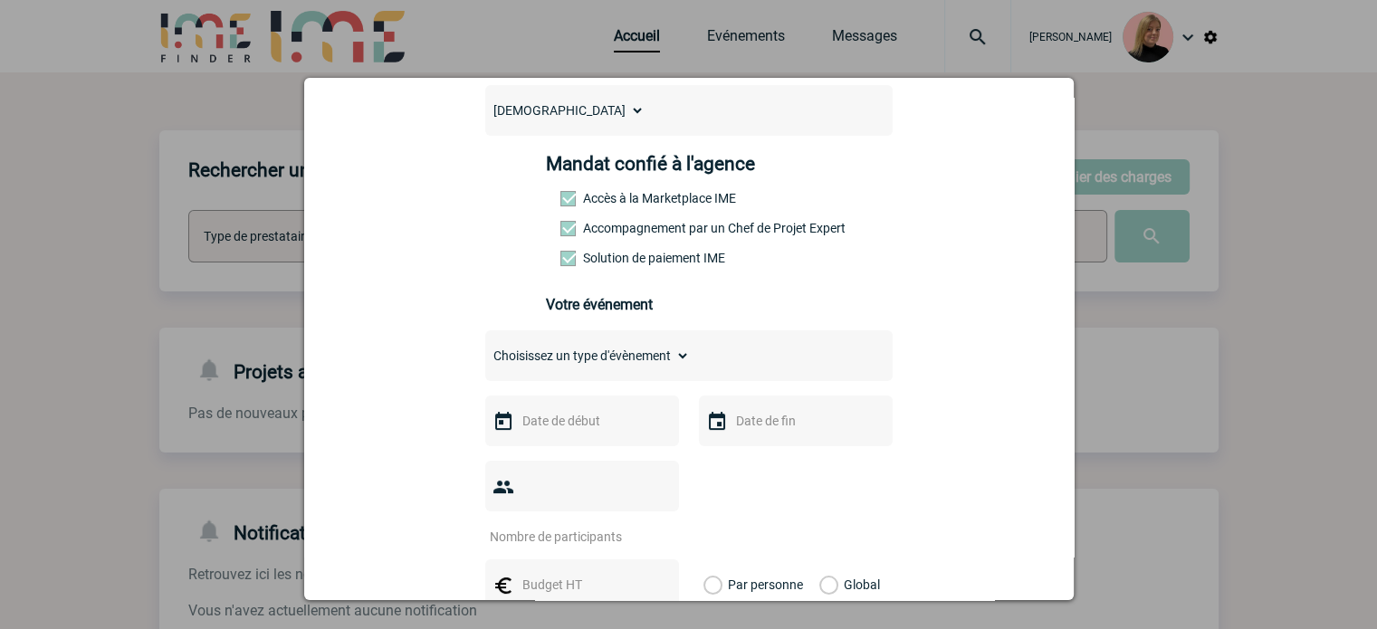
scroll to position [362, 0]
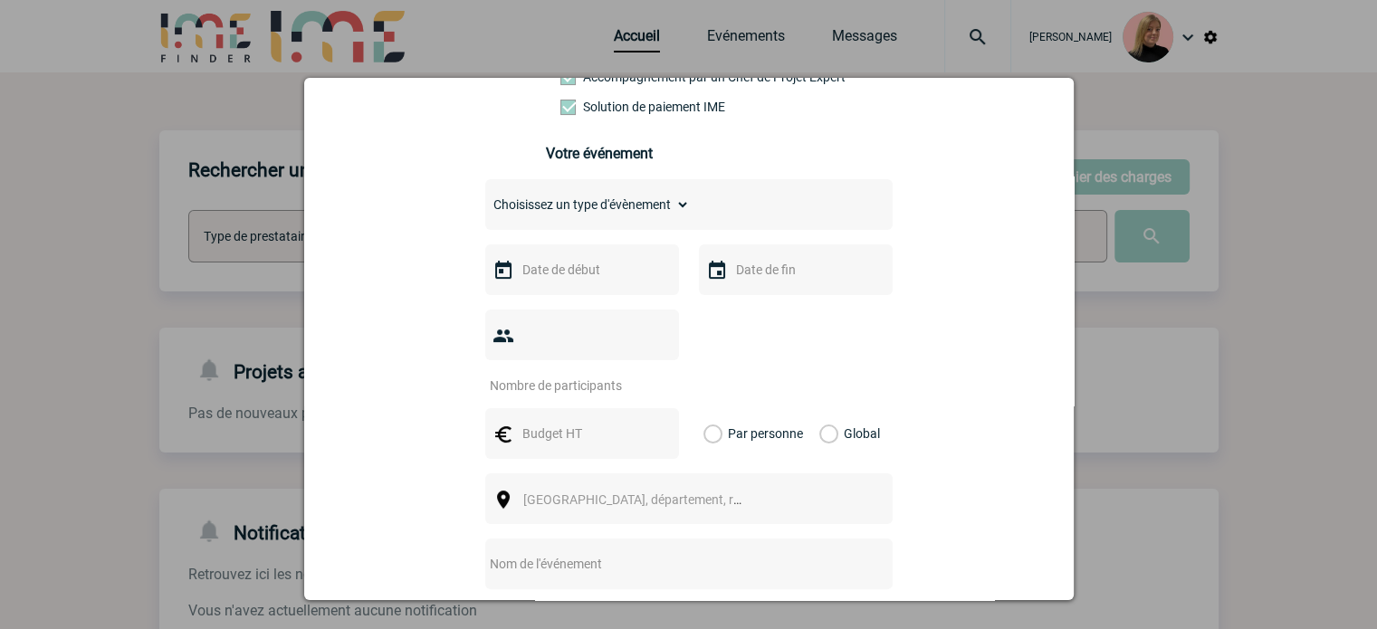
click at [646, 217] on select "Choisissez un type d'évènement Séminaire avec nuitée Séminaire sans nuitée Repa…" at bounding box center [587, 204] width 205 height 25
select select "2"
click at [485, 197] on select "Choisissez un type d'évènement Séminaire avec nuitée Séminaire sans nuitée Repa…" at bounding box center [587, 204] width 205 height 25
click at [609, 276] on input "text" at bounding box center [580, 270] width 125 height 24
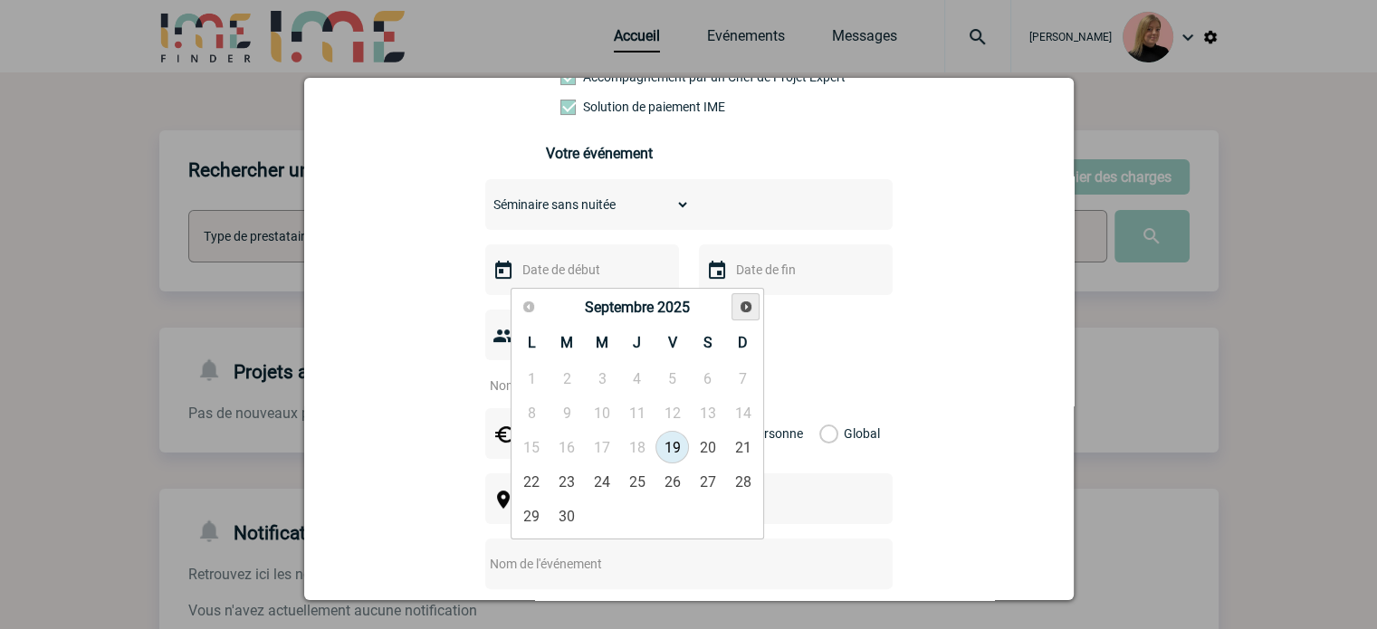
click at [746, 314] on link "Suivant" at bounding box center [745, 307] width 28 height 28
click at [575, 408] on link "4" at bounding box center [566, 412] width 33 height 33
type input "04-11-2025"
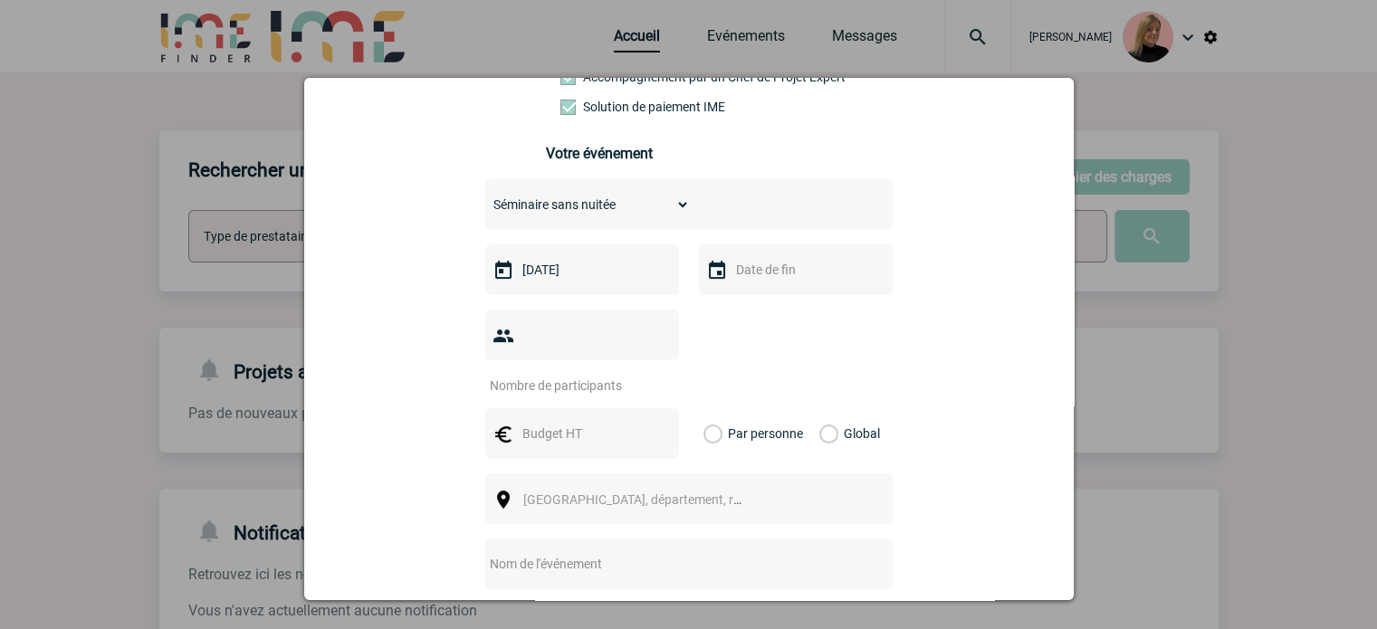
click at [556, 374] on input "number" at bounding box center [570, 386] width 170 height 24
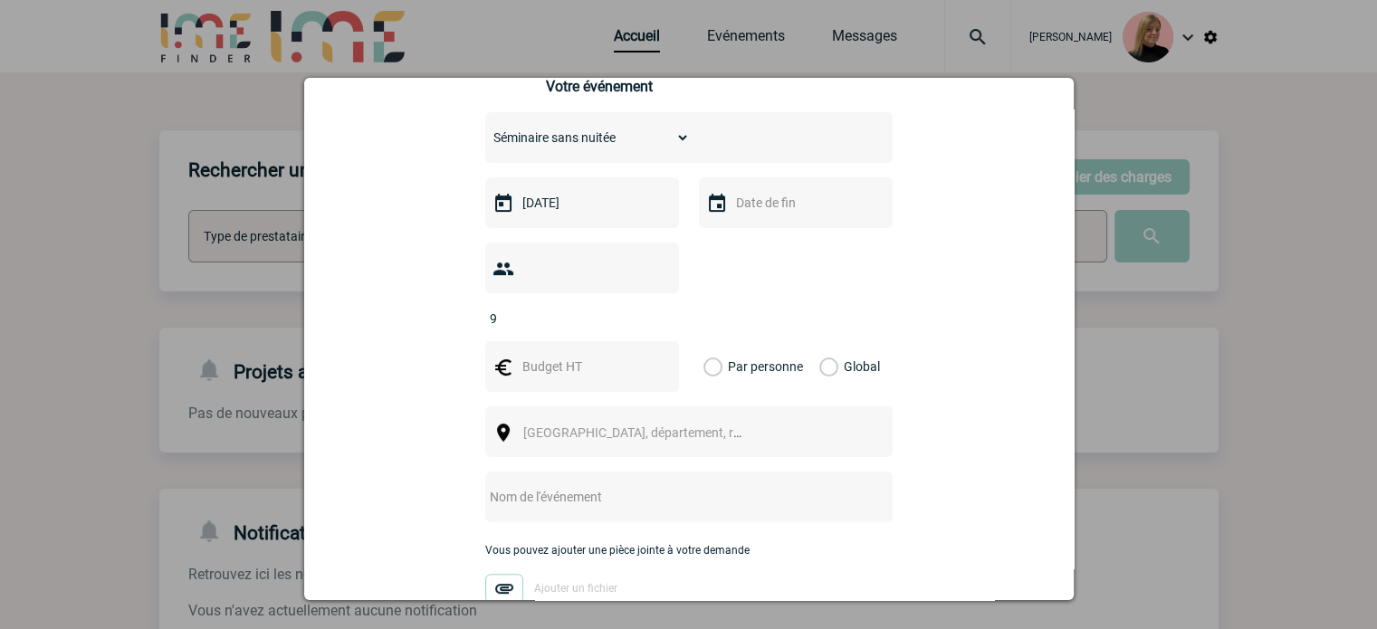
scroll to position [543, 0]
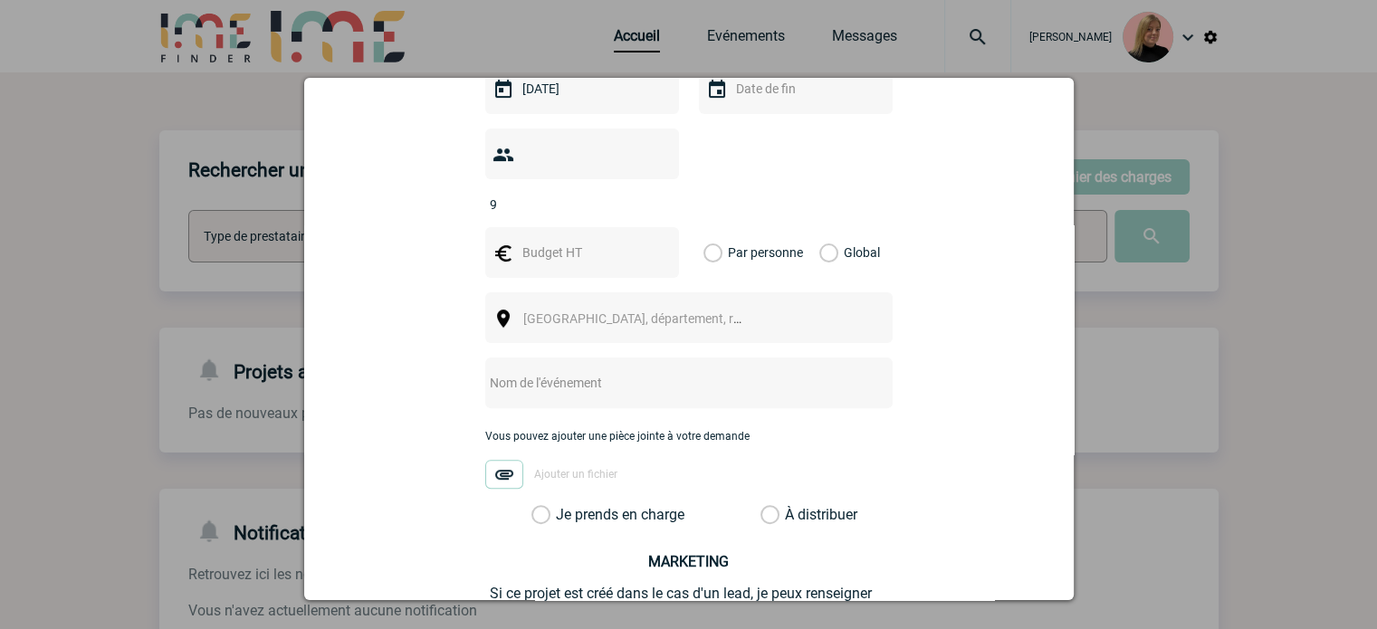
type input "9"
click at [824, 227] on label "Global" at bounding box center [825, 252] width 12 height 51
click at [0, 0] on input "Global" at bounding box center [0, 0] width 0 height 0
click at [565, 241] on input "text" at bounding box center [580, 253] width 125 height 24
type input "1485"
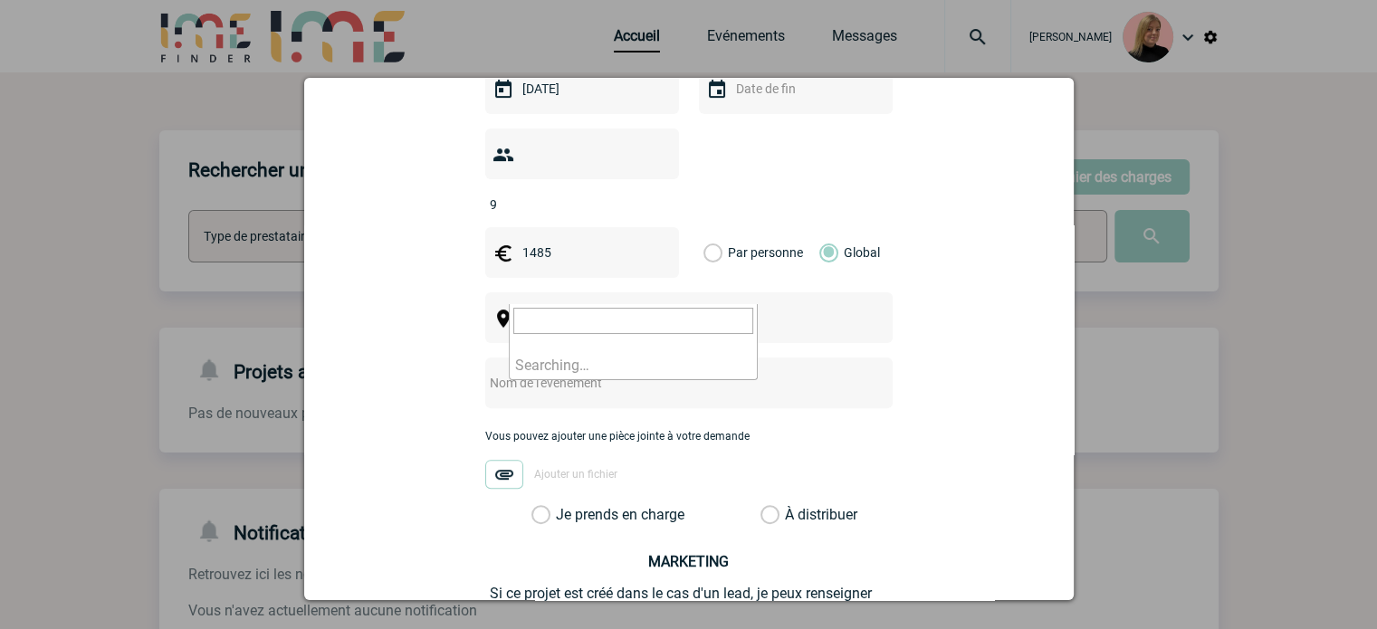
click at [599, 311] on span "[GEOGRAPHIC_DATA], département, région..." at bounding box center [649, 318] width 252 height 14
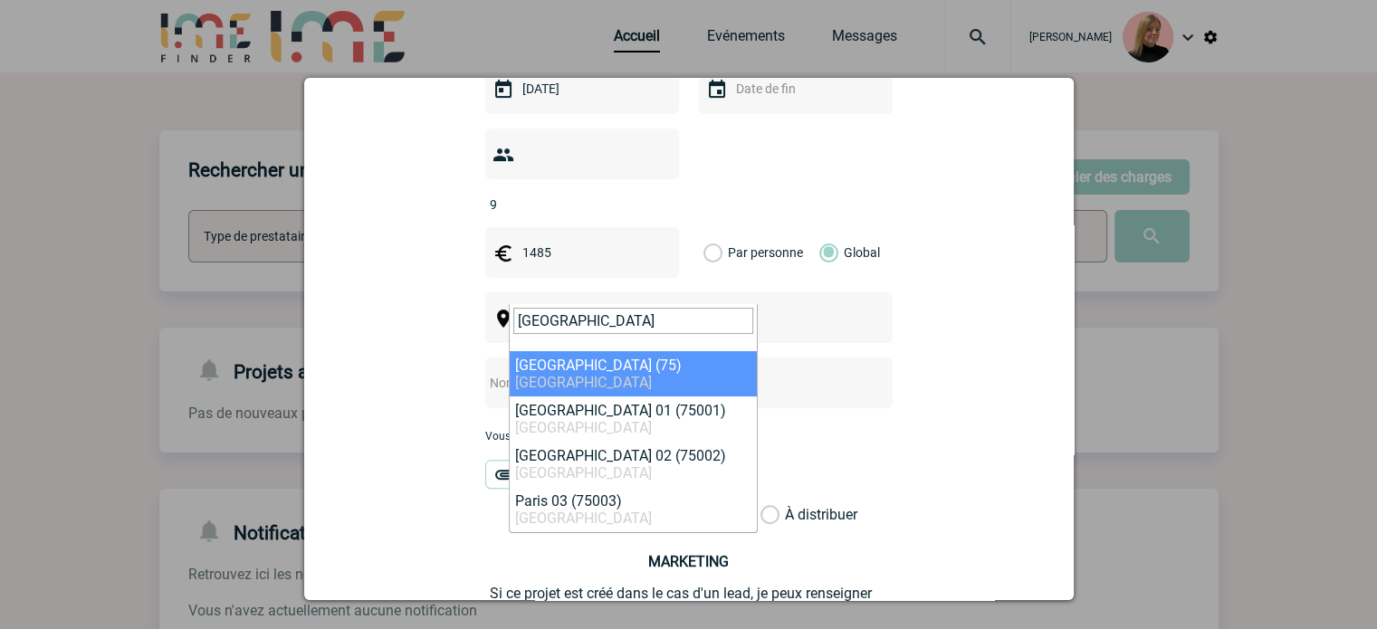
type input "[GEOGRAPHIC_DATA]"
select select "3"
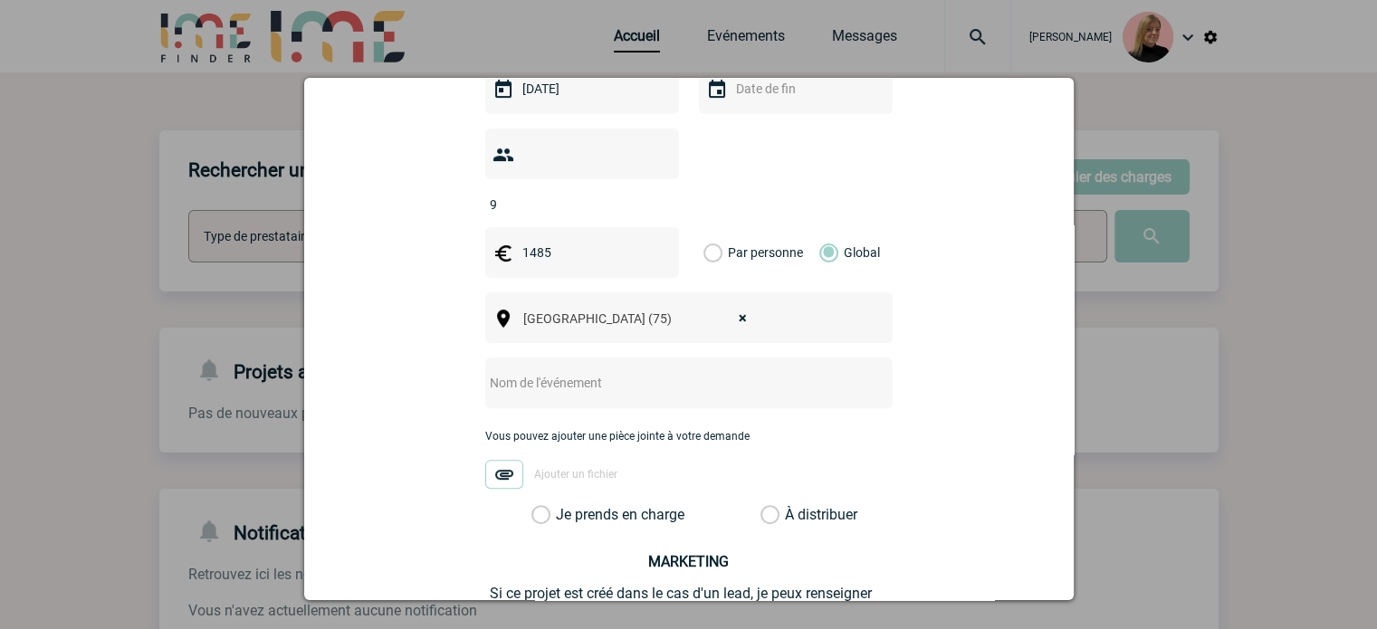
click at [567, 371] on input "text" at bounding box center [664, 383] width 359 height 24
type input "Réunion CODIR 4/11"
click at [562, 506] on label "Je prends en charge" at bounding box center [546, 515] width 31 height 18
click at [0, 0] on input "Je prends en charge" at bounding box center [0, 0] width 0 height 0
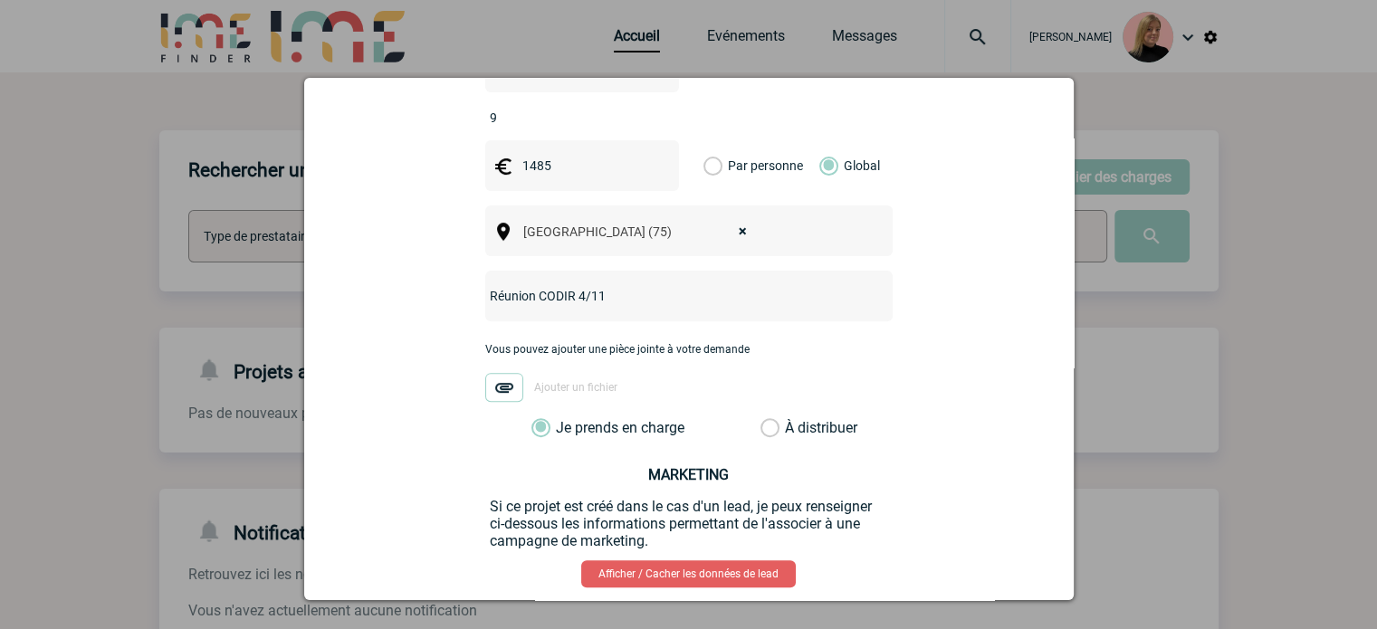
scroll to position [704, 0]
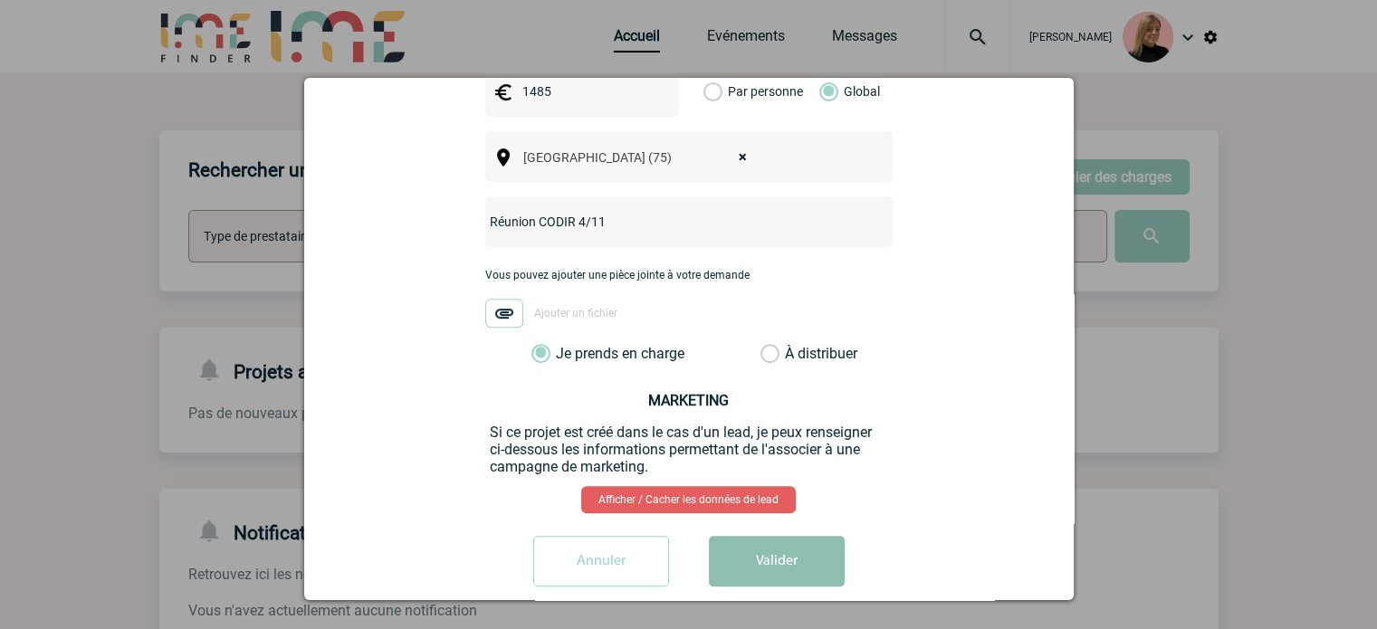
click at [755, 542] on button "Valider" at bounding box center [777, 561] width 136 height 51
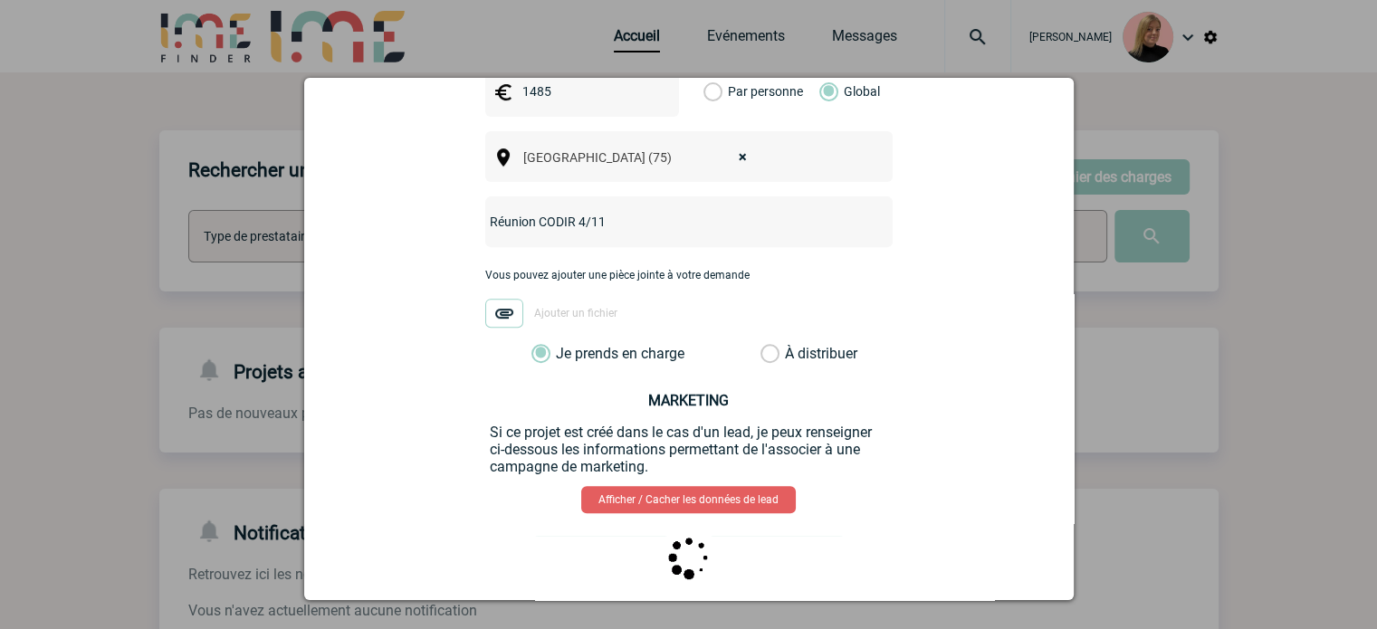
scroll to position [0, 0]
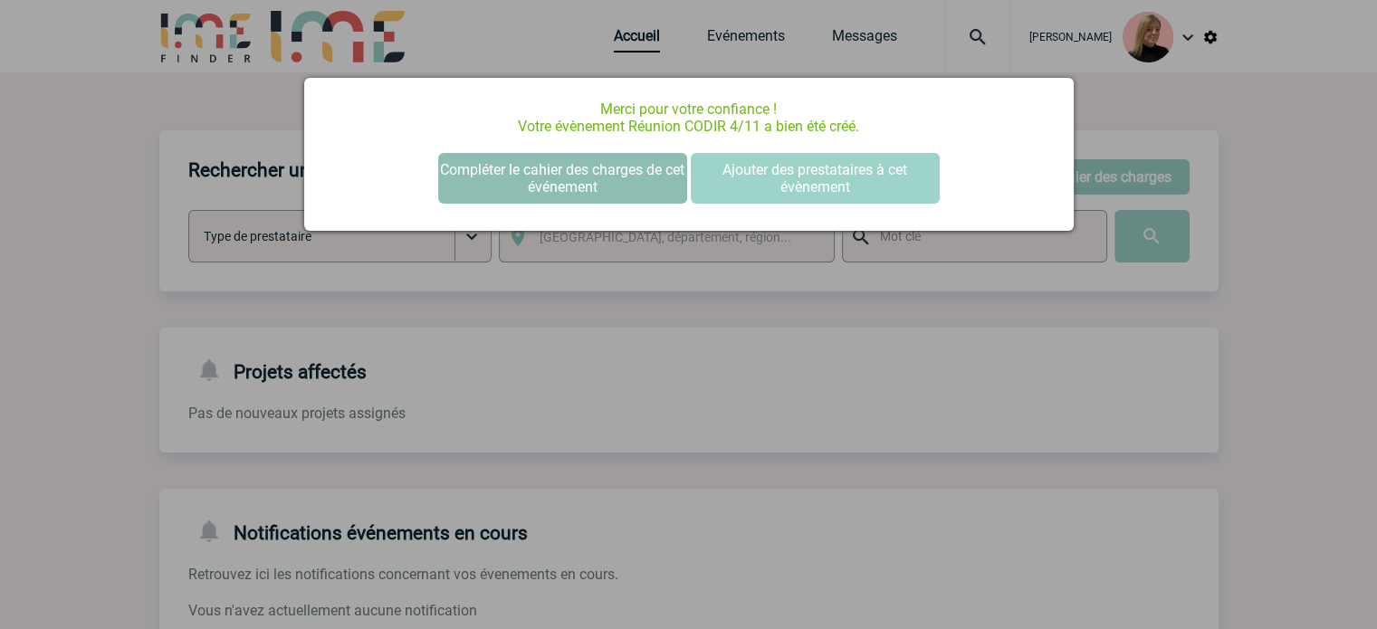
click at [544, 164] on button "Compléter le cahier des charges de cet événement" at bounding box center [562, 178] width 249 height 51
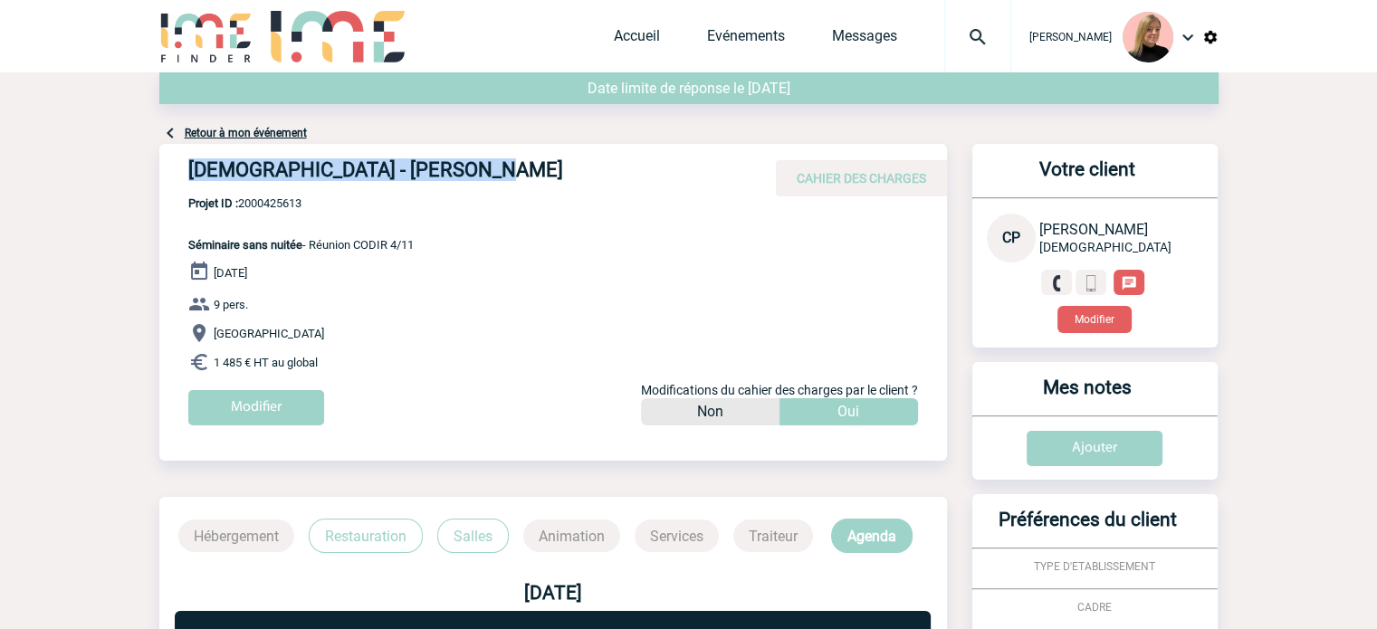
drag, startPoint x: 188, startPoint y: 168, endPoint x: 515, endPoint y: 157, distance: 326.9
click at [515, 157] on div "TEVA SANTE - Christelle PERROT CAHIER DES CHARGES" at bounding box center [552, 170] width 787 height 52
copy h4 "TEVA SANTE - Christelle PERROT"
click at [297, 208] on span "Projet ID : 2000425613" at bounding box center [300, 203] width 225 height 14
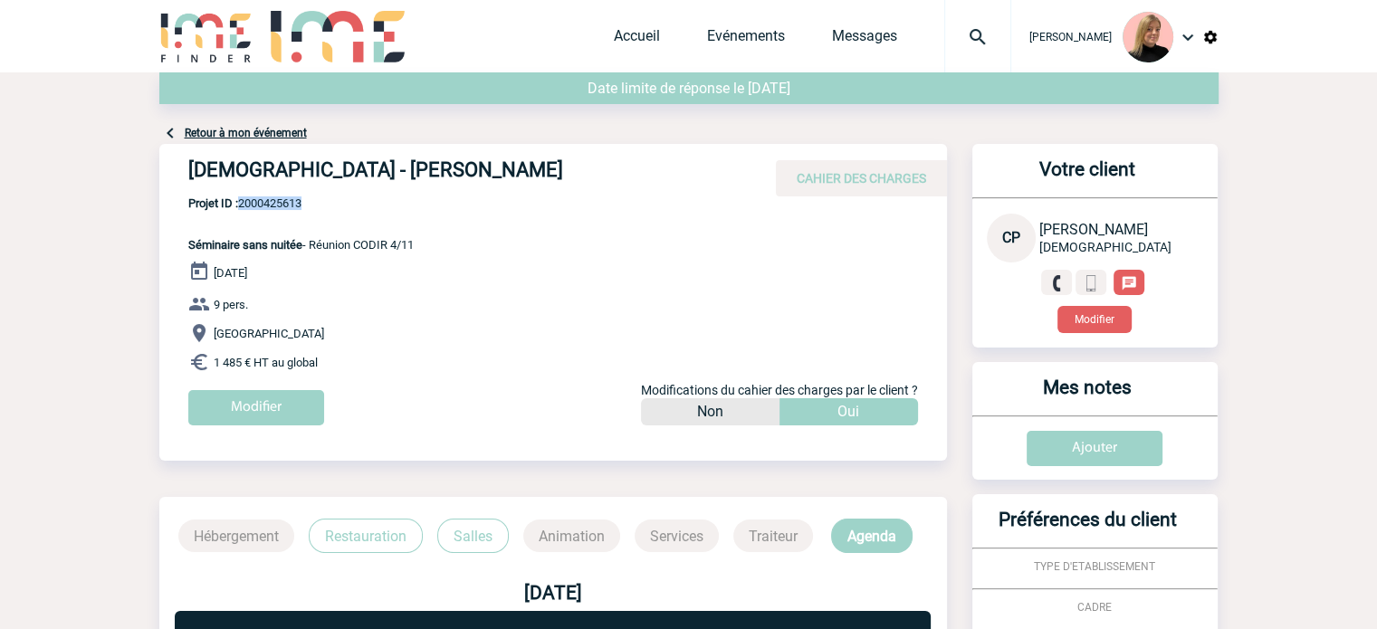
copy span "2000425613"
